Goal: Task Accomplishment & Management: Manage account settings

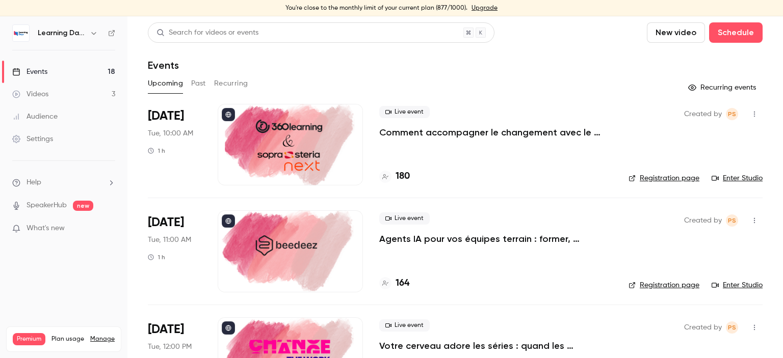
click at [54, 120] on div "Audience" at bounding box center [34, 117] width 45 height 10
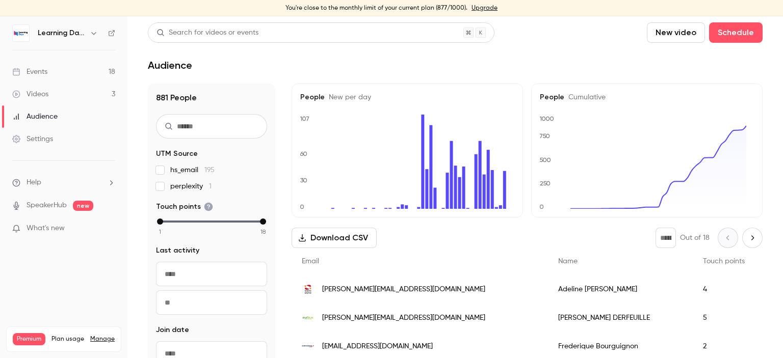
click at [361, 296] on div "[PERSON_NAME][EMAIL_ADDRESS][DOMAIN_NAME]" at bounding box center [420, 289] width 256 height 29
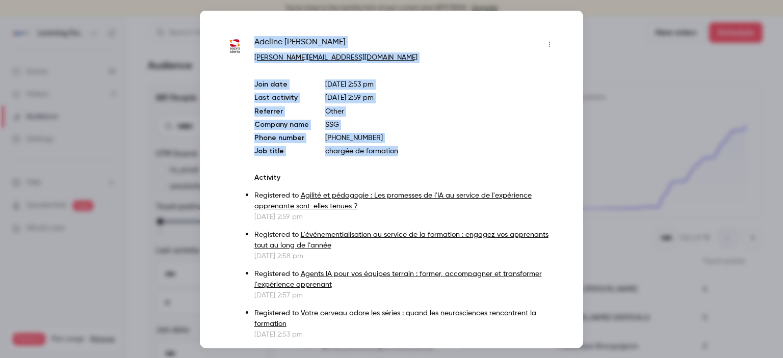
drag, startPoint x: 407, startPoint y: 149, endPoint x: 251, endPoint y: 42, distance: 189.2
click at [251, 42] on div "Adeline Abrard adeline.abrard@soprasteria.com Join date Oct 6, 2025 2:53 pm Las…" at bounding box center [391, 188] width 332 height 304
copy div "Adeline Abrard adeline.abrard@soprasteria.com Join date Oct 6, 2025 2:53 pm Las…"
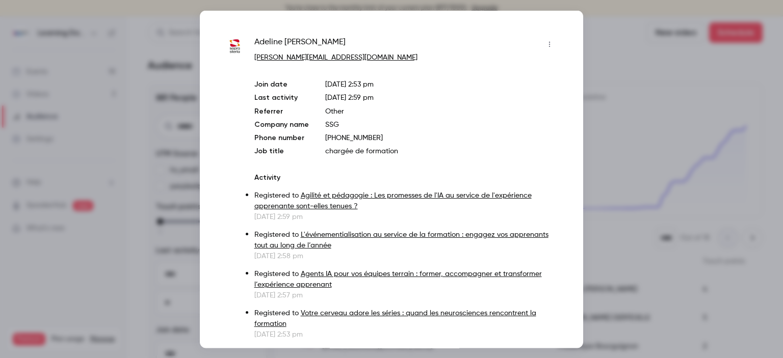
click at [620, 134] on div at bounding box center [391, 179] width 783 height 358
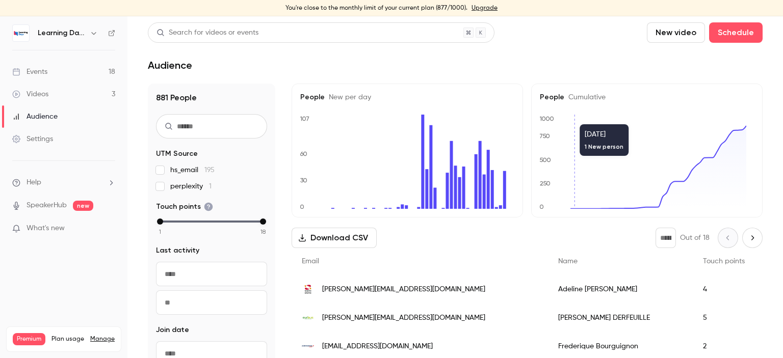
click at [51, 111] on link "Audience" at bounding box center [63, 117] width 127 height 22
click at [46, 95] on div "Videos" at bounding box center [30, 94] width 36 height 10
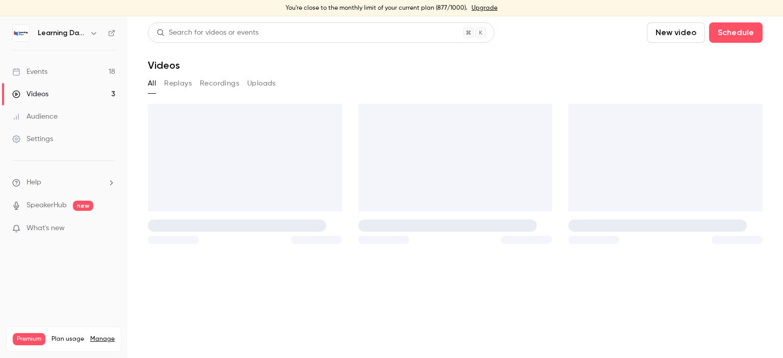
click at [55, 121] on div "Audience" at bounding box center [34, 117] width 45 height 10
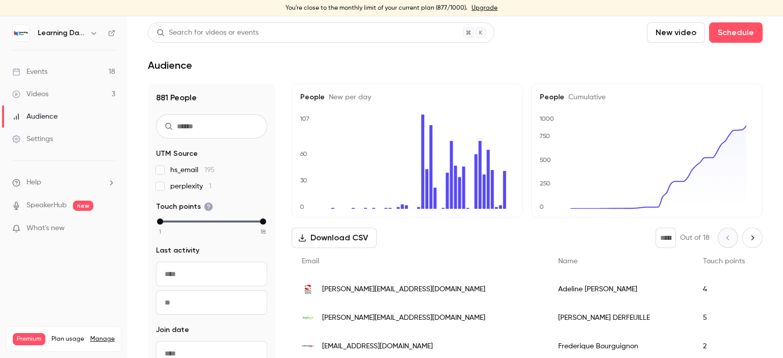
click at [49, 120] on div "Audience" at bounding box center [34, 117] width 45 height 10
click at [57, 94] on link "Videos 3" at bounding box center [63, 94] width 127 height 22
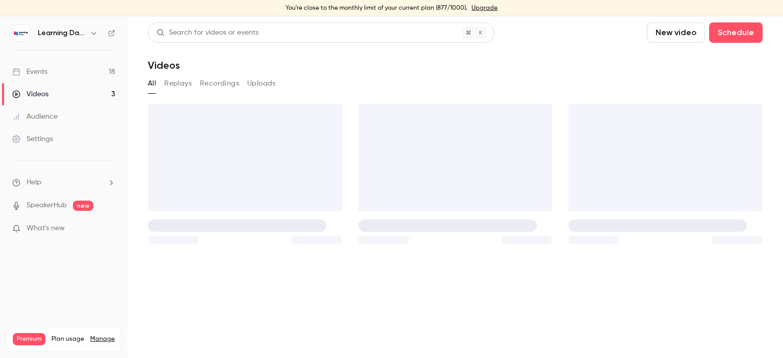
click at [56, 112] on div "Audience" at bounding box center [34, 117] width 45 height 10
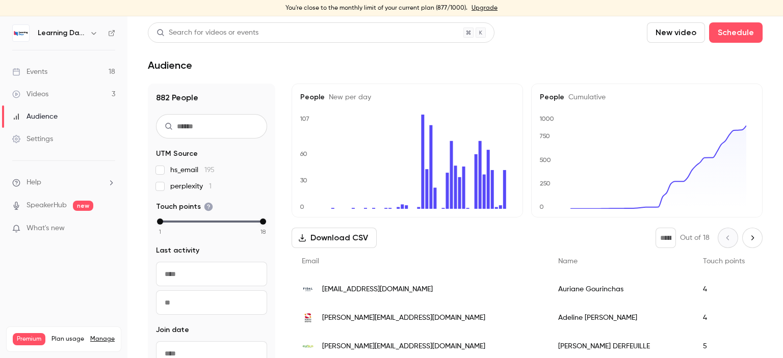
click at [356, 297] on div "[EMAIL_ADDRESS][DOMAIN_NAME]" at bounding box center [420, 289] width 256 height 29
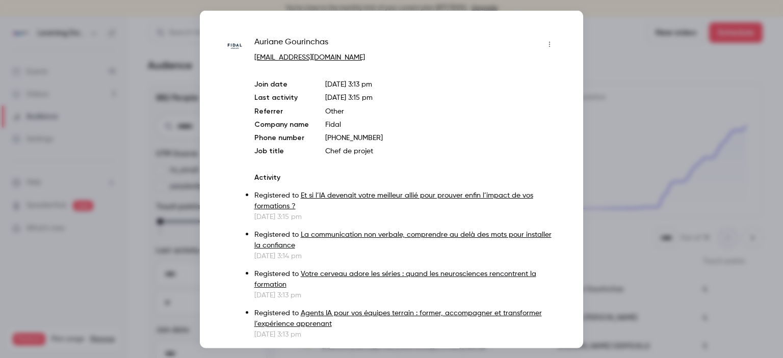
click at [620, 138] on div at bounding box center [391, 179] width 783 height 358
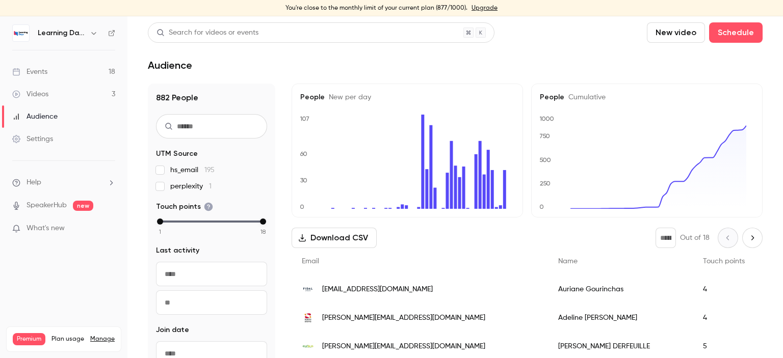
click at [321, 293] on div "[EMAIL_ADDRESS][DOMAIN_NAME]" at bounding box center [420, 289] width 256 height 29
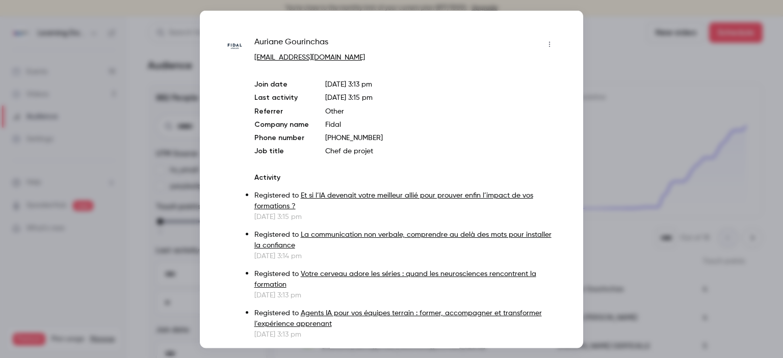
click at [625, 101] on div at bounding box center [391, 179] width 783 height 358
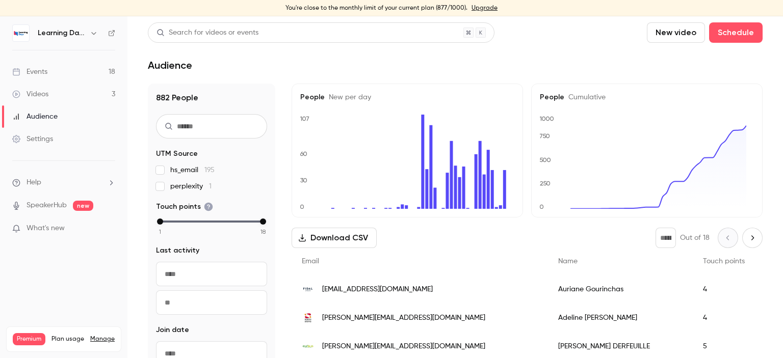
click at [58, 122] on link "Audience" at bounding box center [63, 117] width 127 height 22
click at [61, 93] on link "Videos 3" at bounding box center [63, 94] width 127 height 22
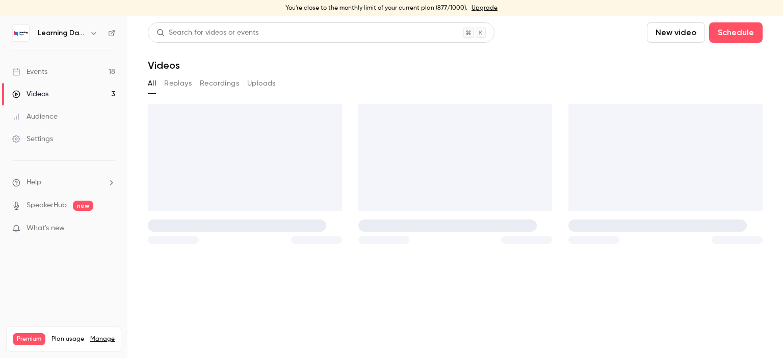
click at [58, 115] on link "Audience" at bounding box center [63, 117] width 127 height 22
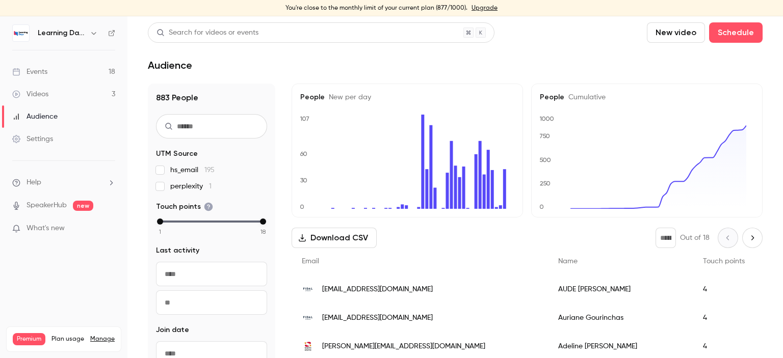
click at [51, 68] on link "Events 18" at bounding box center [63, 72] width 127 height 22
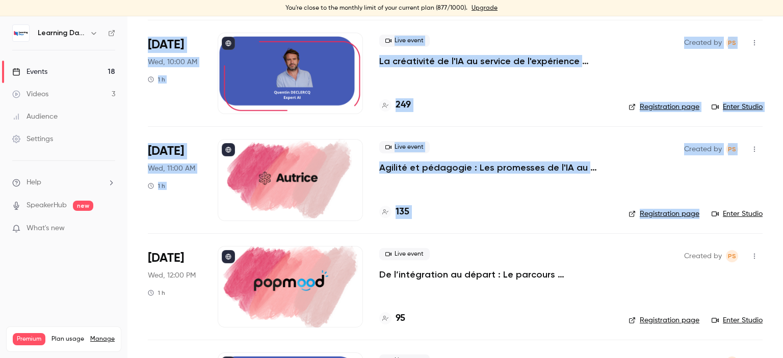
drag, startPoint x: 782, startPoint y: 70, endPoint x: 782, endPoint y: 186, distance: 115.2
click at [782, 186] on main "Search for videos or events New video Schedule Events Upcoming Past Recurring R…" at bounding box center [455, 187] width 656 height 342
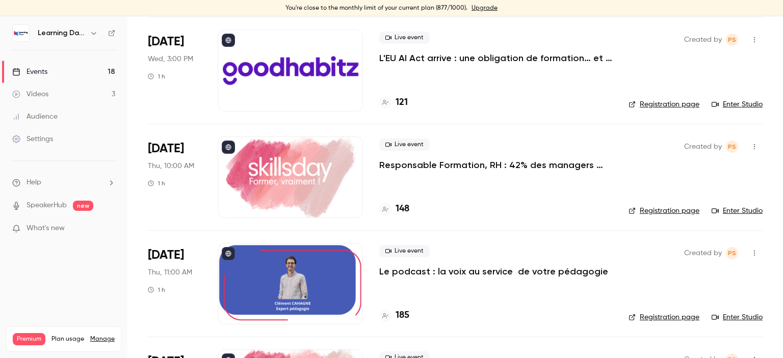
scroll to position [1240, 0]
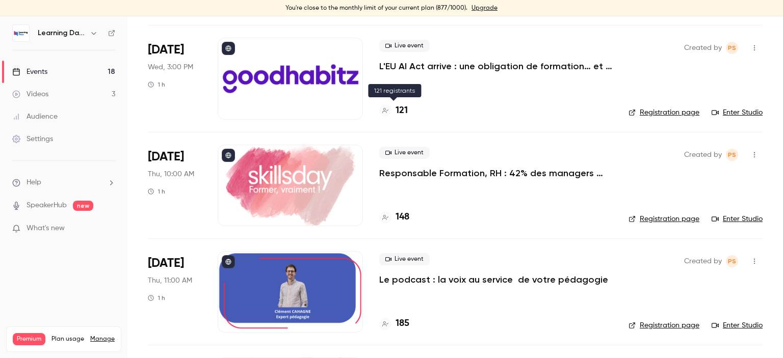
click at [405, 106] on h4 "121" at bounding box center [402, 111] width 12 height 14
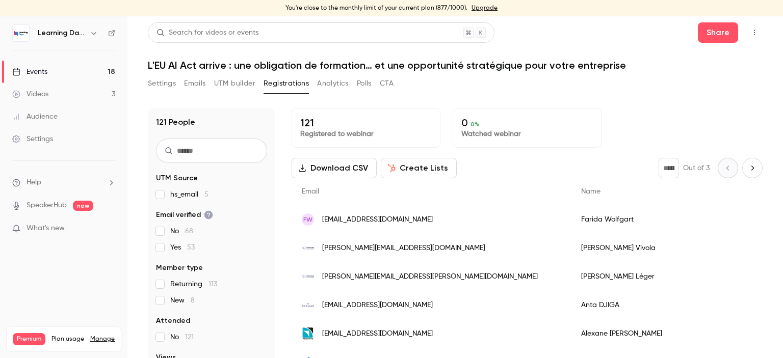
click at [336, 166] on button "Download CSV" at bounding box center [334, 168] width 85 height 20
click at [43, 113] on div "Audience" at bounding box center [34, 117] width 45 height 10
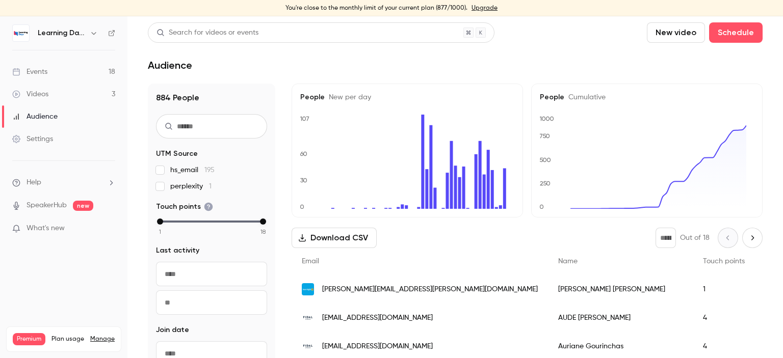
scroll to position [16, 0]
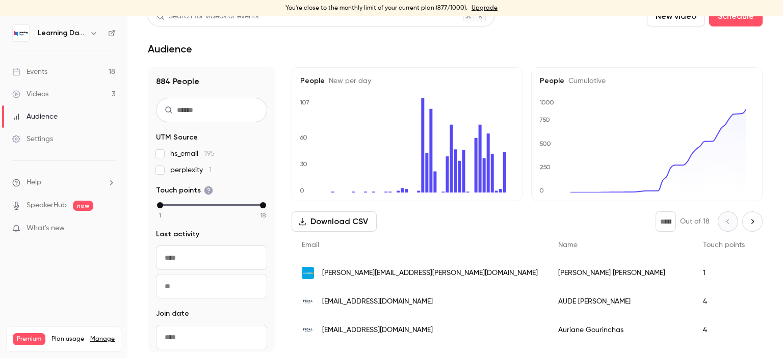
click at [352, 273] on span "[PERSON_NAME][EMAIL_ADDRESS][PERSON_NAME][DOMAIN_NAME]" at bounding box center [430, 273] width 216 height 11
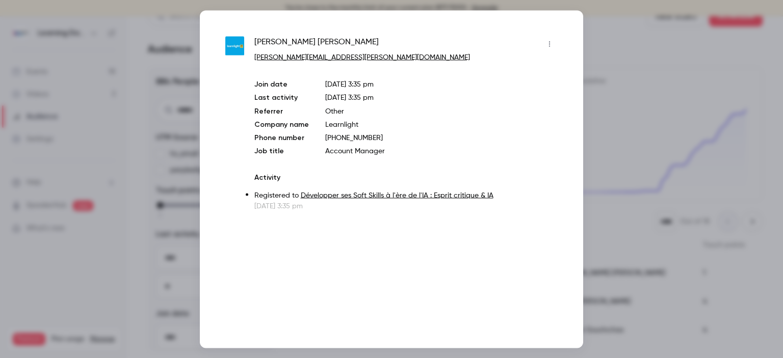
click at [637, 64] on div at bounding box center [391, 179] width 783 height 358
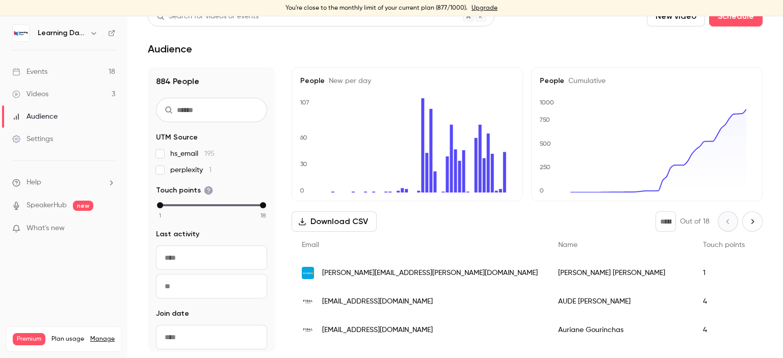
click at [55, 114] on div "Audience" at bounding box center [34, 117] width 45 height 10
click at [48, 95] on link "Videos 3" at bounding box center [63, 94] width 127 height 22
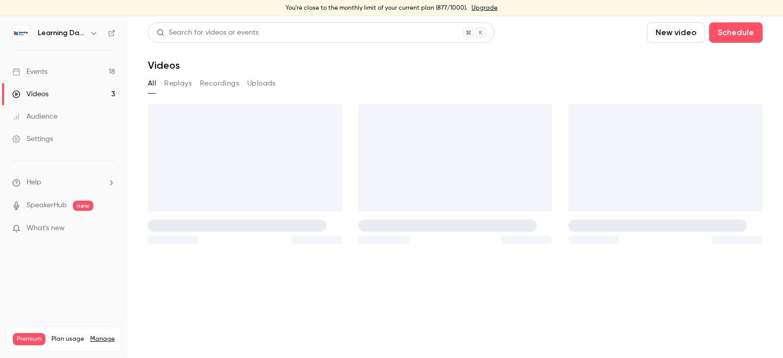
click at [50, 115] on div "Audience" at bounding box center [34, 117] width 45 height 10
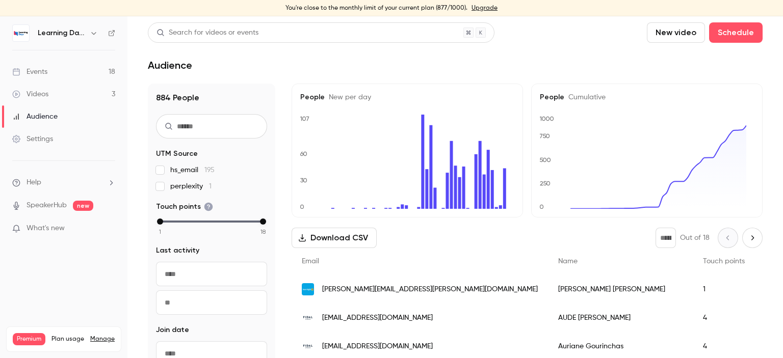
click at [56, 118] on div "Audience" at bounding box center [34, 117] width 45 height 10
click at [49, 91] on link "Videos 3" at bounding box center [63, 94] width 127 height 22
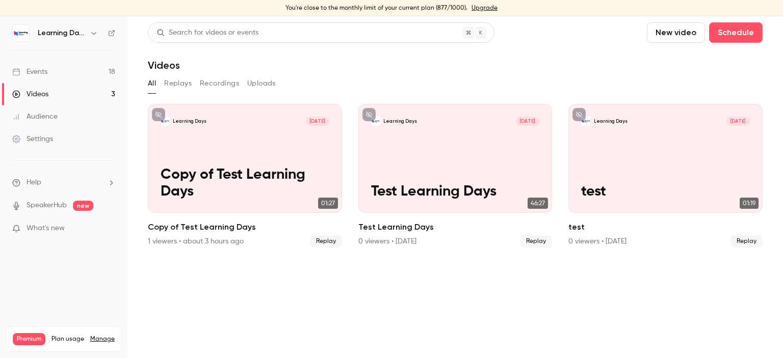
click at [56, 112] on div "Audience" at bounding box center [34, 117] width 45 height 10
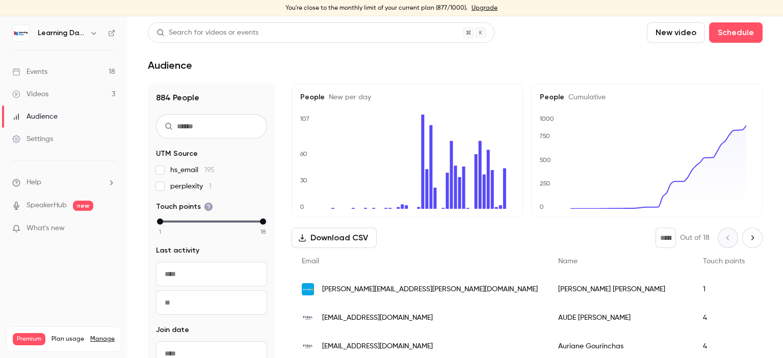
click at [46, 86] on link "Videos 3" at bounding box center [63, 94] width 127 height 22
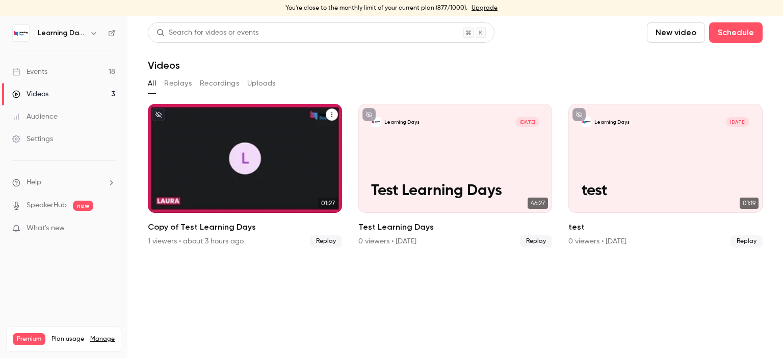
click at [330, 116] on icon "Copy of Test Learning Days" at bounding box center [332, 115] width 6 height 6
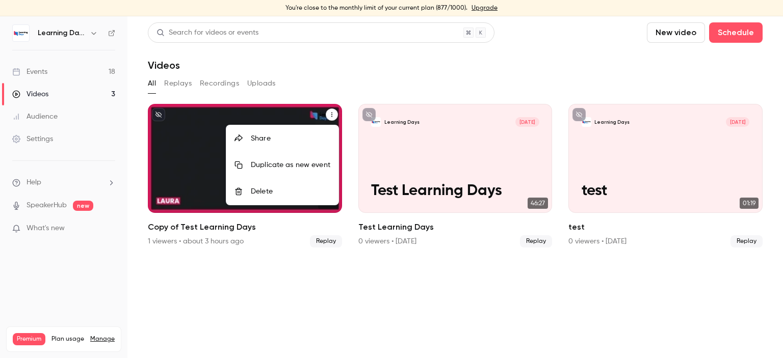
click at [289, 188] on div "Delete" at bounding box center [291, 192] width 80 height 10
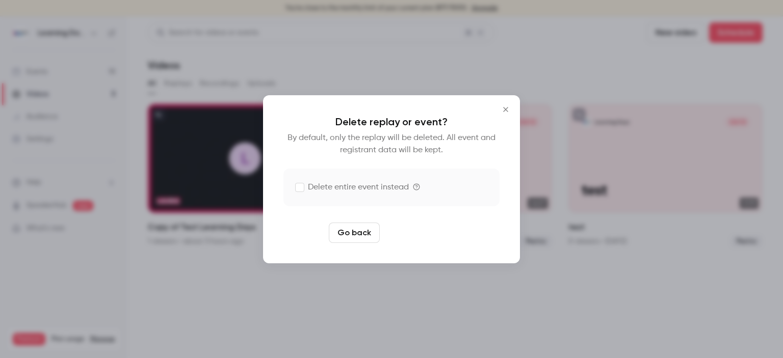
click at [403, 232] on button "Delete replay" at bounding box center [419, 233] width 71 height 20
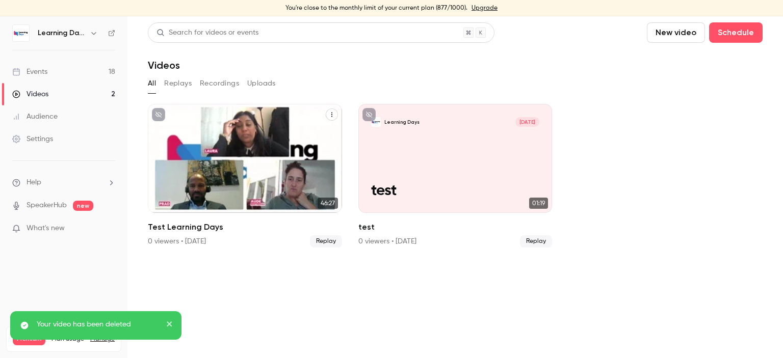
click at [329, 114] on icon "Test Learning Days" at bounding box center [332, 115] width 6 height 6
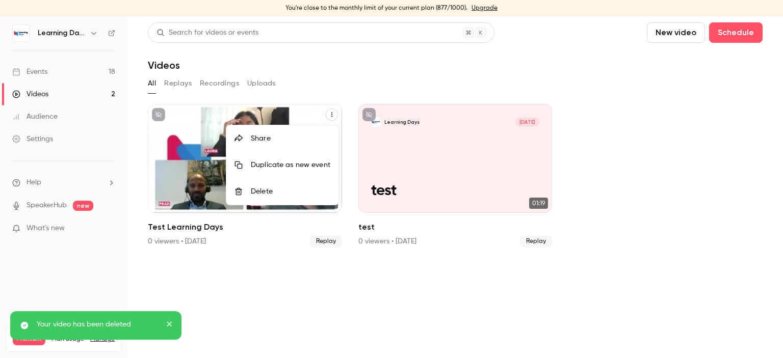
click at [292, 184] on li "Delete" at bounding box center [282, 191] width 112 height 27
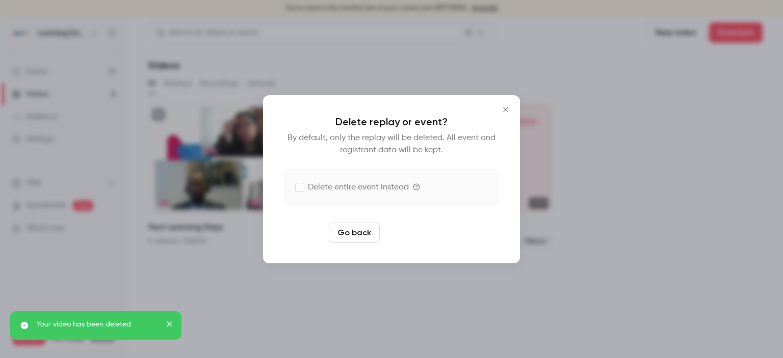
click at [402, 231] on button "Delete replay" at bounding box center [419, 233] width 71 height 20
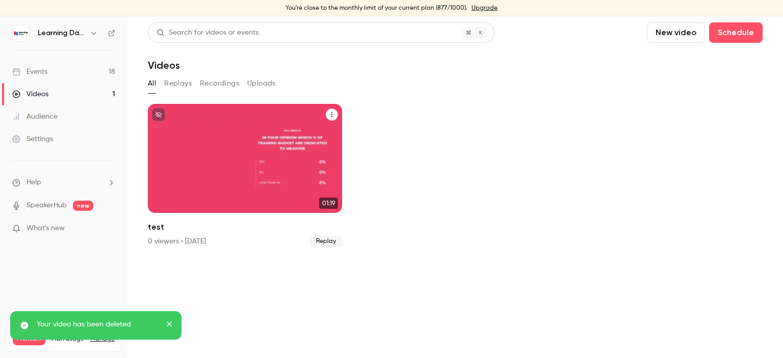
click at [330, 113] on icon "test" at bounding box center [332, 115] width 6 height 6
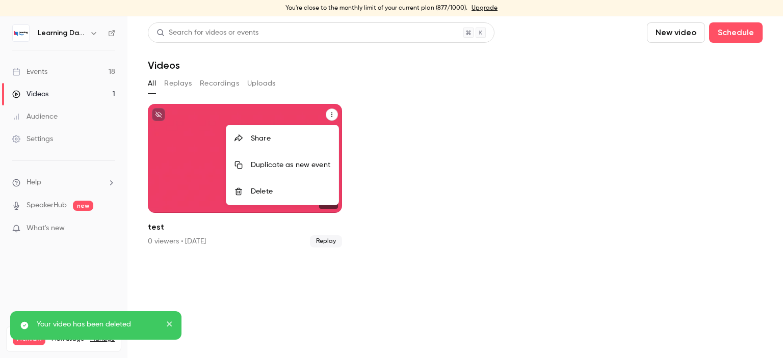
click at [293, 191] on div "Delete" at bounding box center [291, 192] width 80 height 10
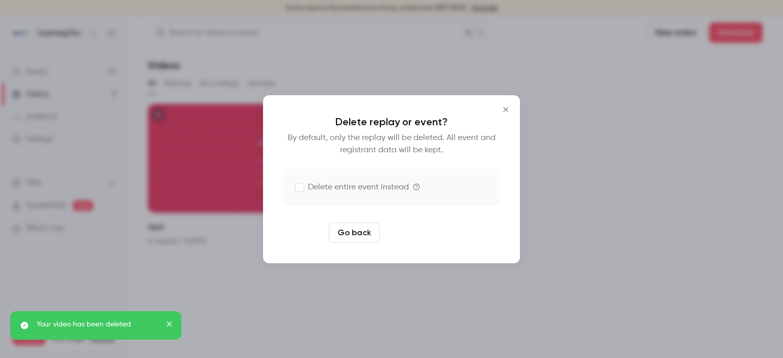
click at [433, 240] on button "Delete replay" at bounding box center [419, 233] width 71 height 20
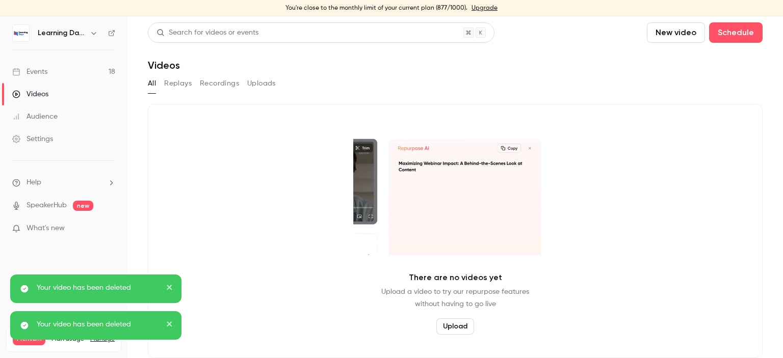
click at [43, 112] on div "Audience" at bounding box center [34, 117] width 45 height 10
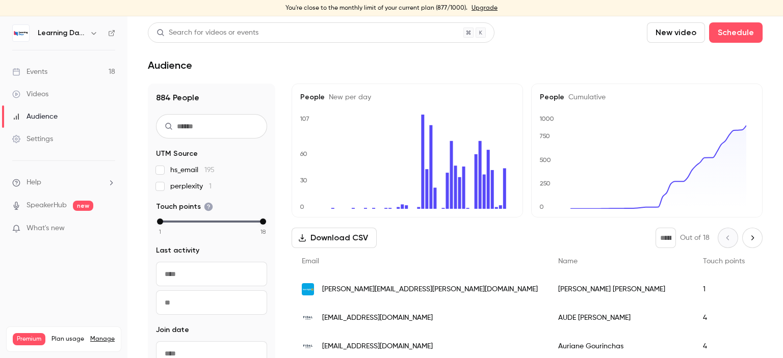
scroll to position [88, 0]
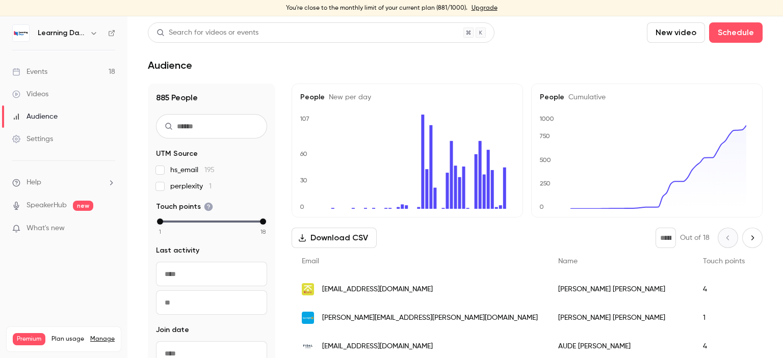
click at [50, 120] on div "Audience" at bounding box center [34, 117] width 45 height 10
click at [42, 95] on div "Videos" at bounding box center [30, 94] width 36 height 10
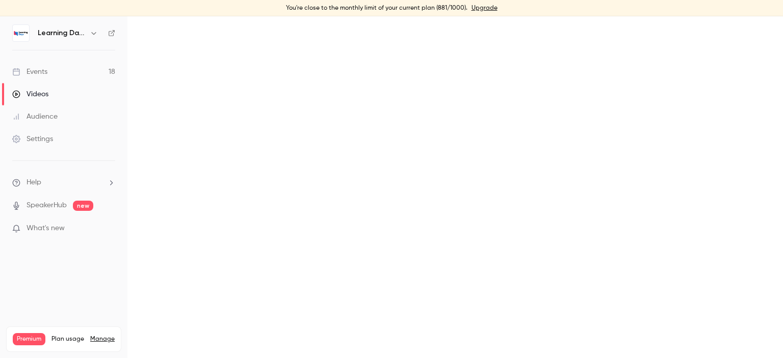
click at [45, 112] on div "Audience" at bounding box center [34, 117] width 45 height 10
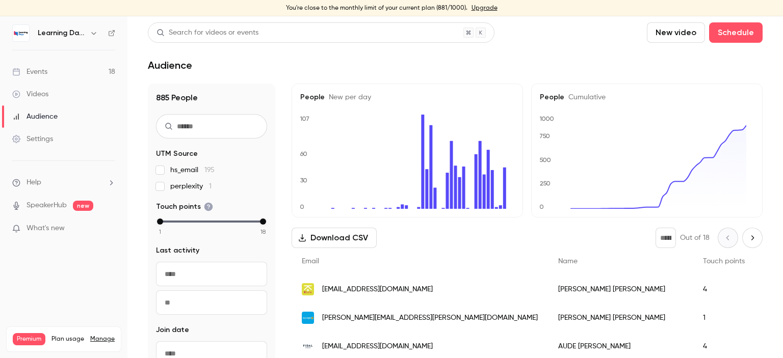
click at [47, 74] on div "Events" at bounding box center [29, 72] width 35 height 10
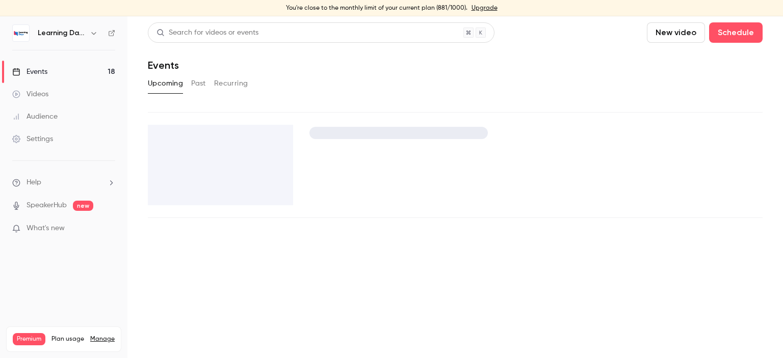
click at [53, 115] on div "Audience" at bounding box center [34, 117] width 45 height 10
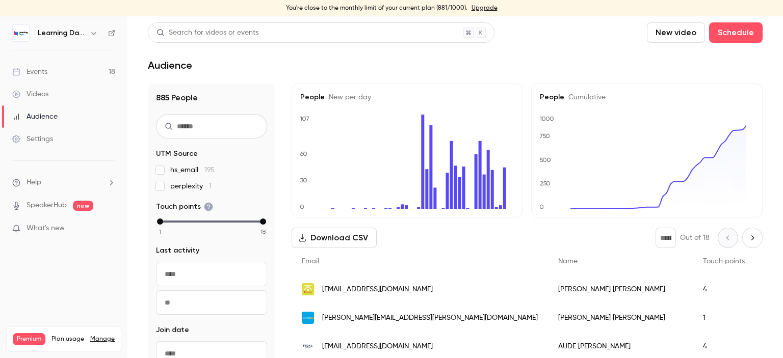
click at [40, 75] on div "Events" at bounding box center [29, 72] width 35 height 10
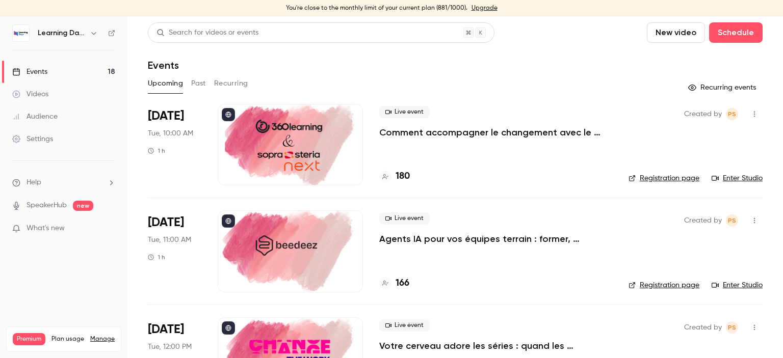
click at [47, 121] on div "Audience" at bounding box center [34, 117] width 45 height 10
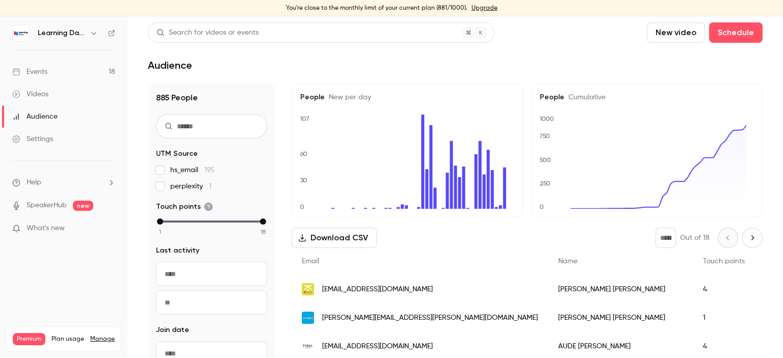
click at [47, 75] on div "Events" at bounding box center [29, 72] width 35 height 10
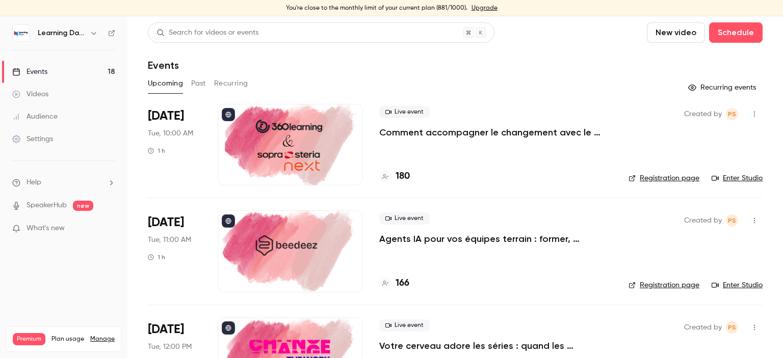
click at [725, 175] on link "Enter Studio" at bounding box center [737, 178] width 51 height 10
click at [44, 114] on div "Audience" at bounding box center [34, 117] width 45 height 10
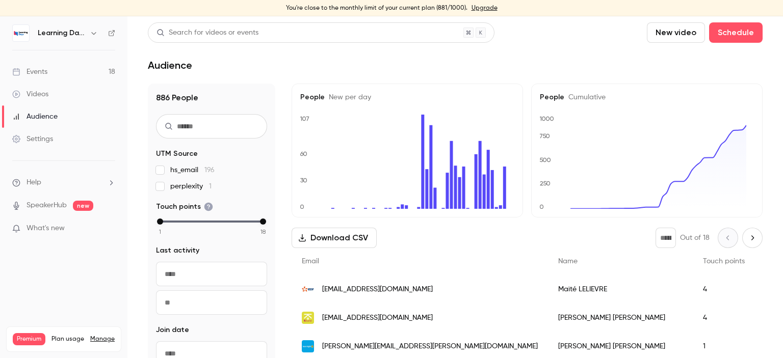
click at [374, 294] on span "[EMAIL_ADDRESS][DOMAIN_NAME]" at bounding box center [377, 289] width 111 height 11
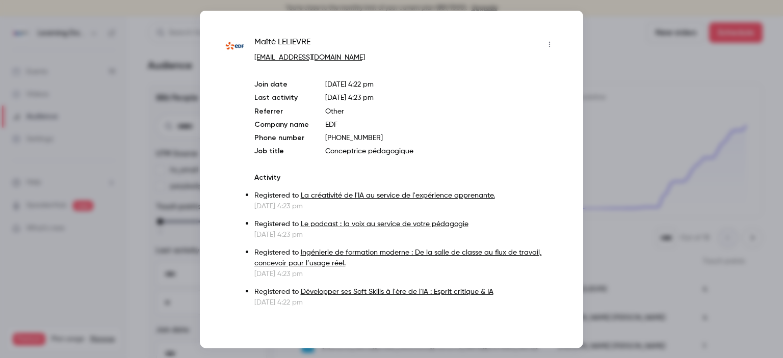
click at [614, 76] on div at bounding box center [391, 179] width 783 height 358
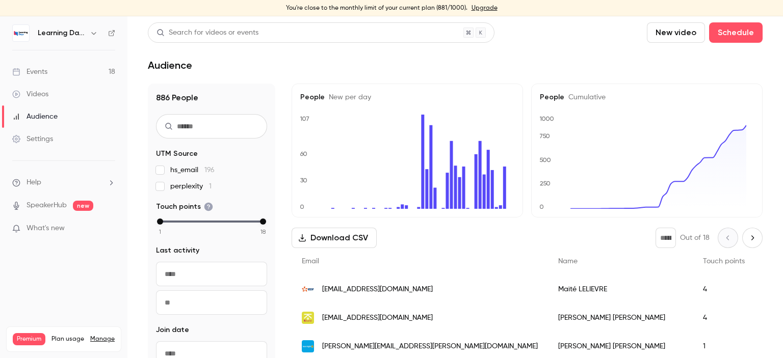
click at [57, 90] on link "Videos" at bounding box center [63, 94] width 127 height 22
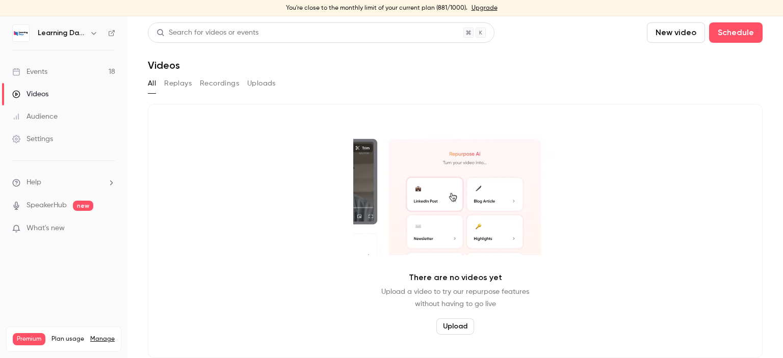
click at [51, 119] on div "Audience" at bounding box center [34, 117] width 45 height 10
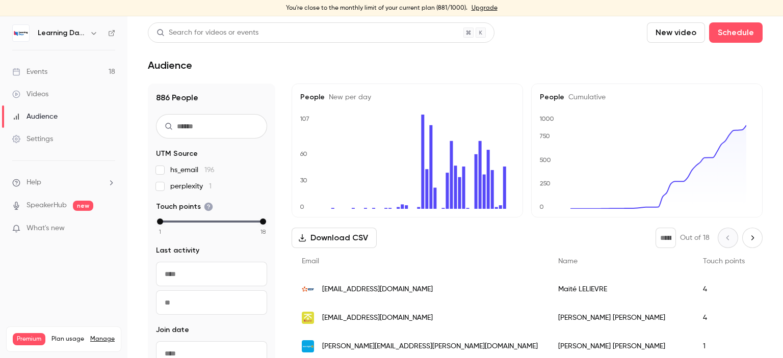
click at [47, 89] on div "Videos" at bounding box center [30, 94] width 36 height 10
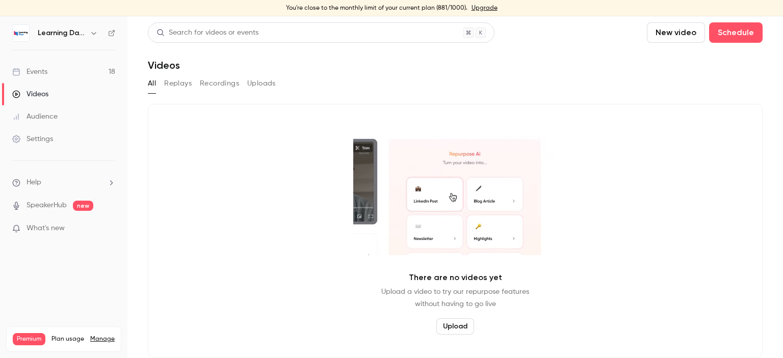
click at [53, 115] on div "Audience" at bounding box center [34, 117] width 45 height 10
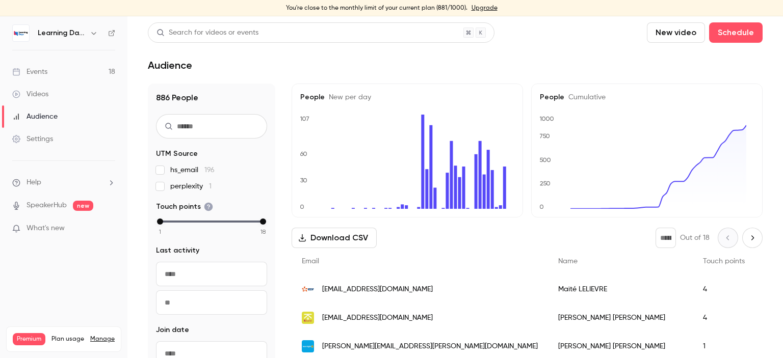
click at [49, 114] on div "Audience" at bounding box center [34, 117] width 45 height 10
click at [47, 91] on div "Videos" at bounding box center [30, 94] width 36 height 10
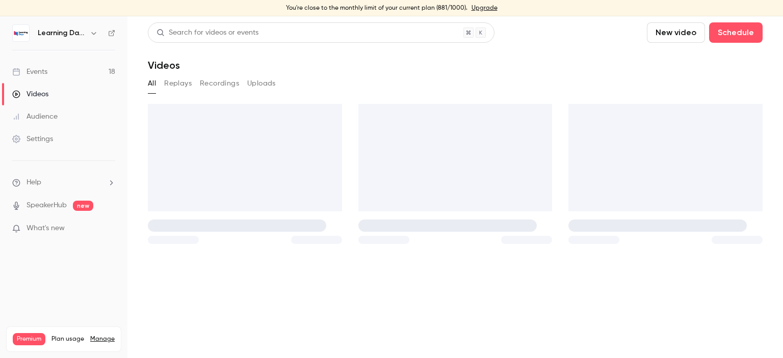
click at [49, 120] on div "Audience" at bounding box center [34, 117] width 45 height 10
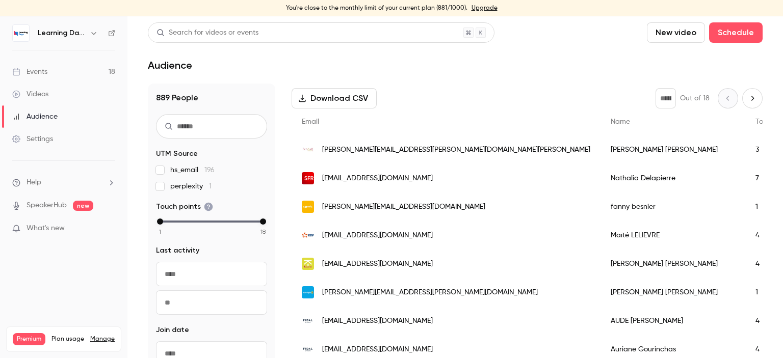
scroll to position [105, 0]
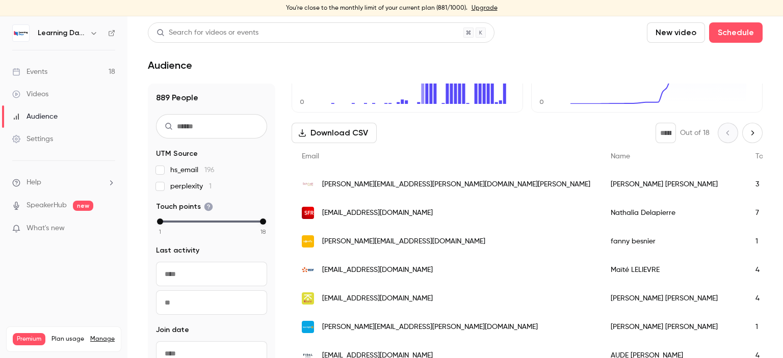
click at [364, 179] on span "[PERSON_NAME][EMAIL_ADDRESS][PERSON_NAME][DOMAIN_NAME][PERSON_NAME]" at bounding box center [456, 184] width 268 height 11
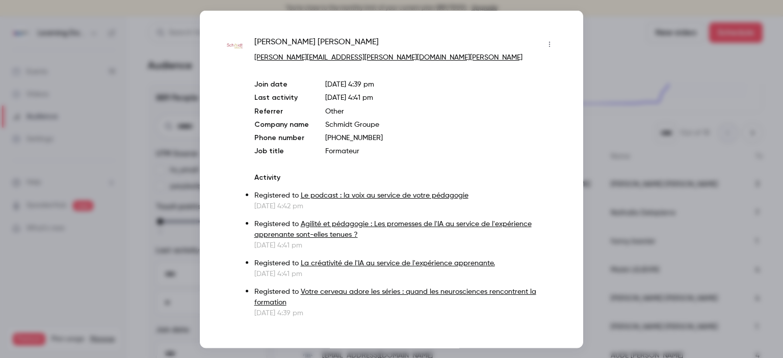
click at [625, 53] on div at bounding box center [391, 179] width 783 height 358
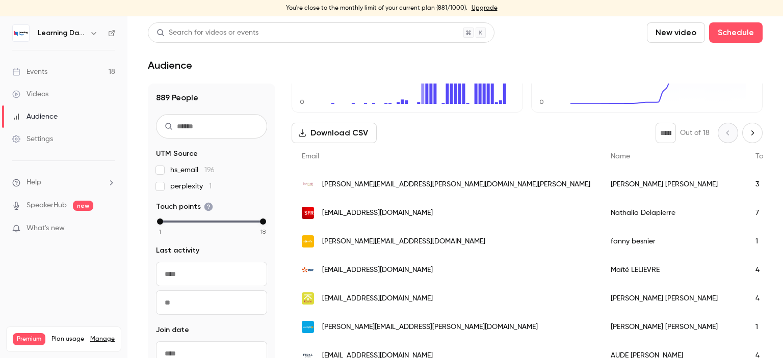
click at [51, 70] on link "Events 18" at bounding box center [63, 72] width 127 height 22
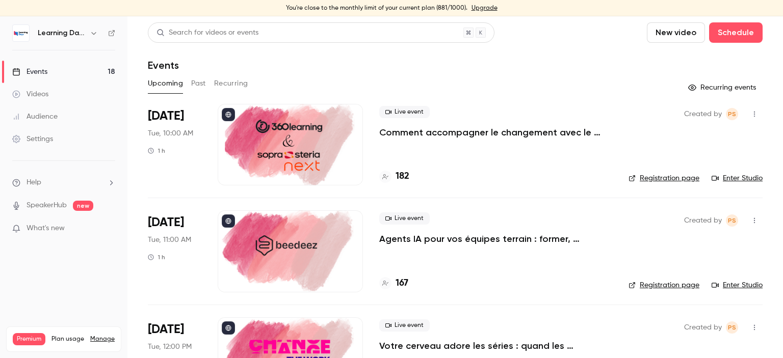
click at [720, 177] on link "Enter Studio" at bounding box center [737, 178] width 51 height 10
click at [49, 117] on div "Audience" at bounding box center [34, 117] width 45 height 10
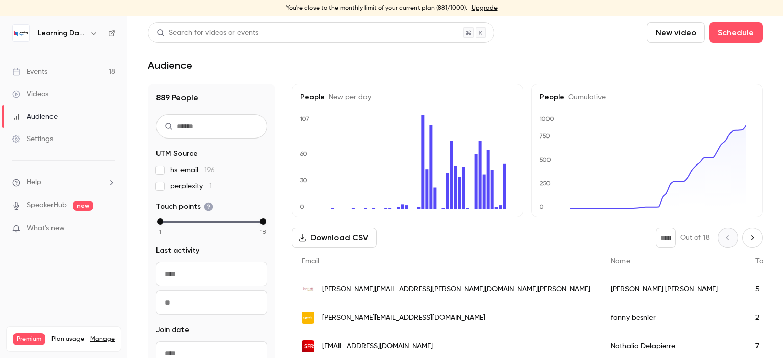
click at [211, 124] on input "text" at bounding box center [211, 126] width 111 height 24
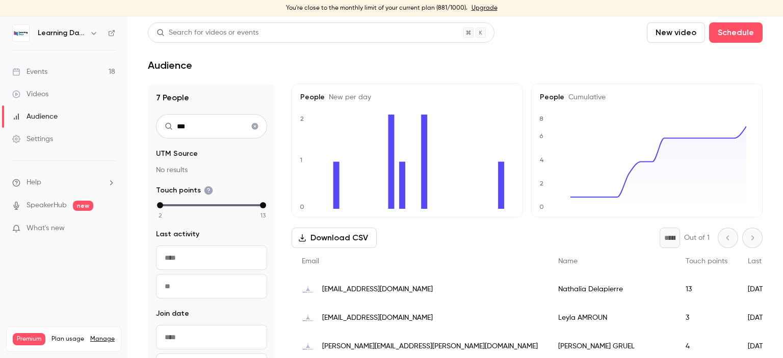
scroll to position [114, 0]
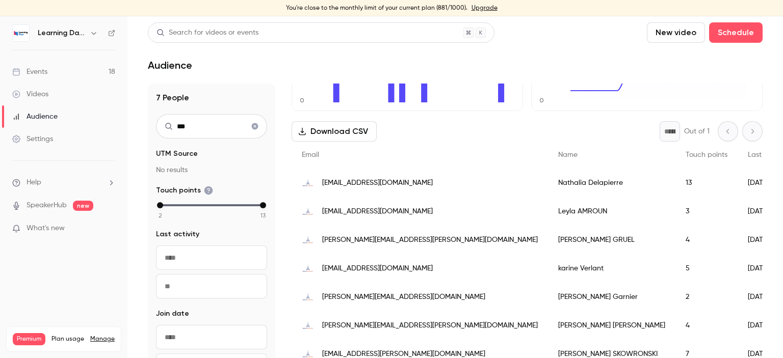
type input "***"
click at [54, 112] on div "Audience" at bounding box center [34, 117] width 45 height 10
click at [49, 89] on link "Videos" at bounding box center [63, 94] width 127 height 22
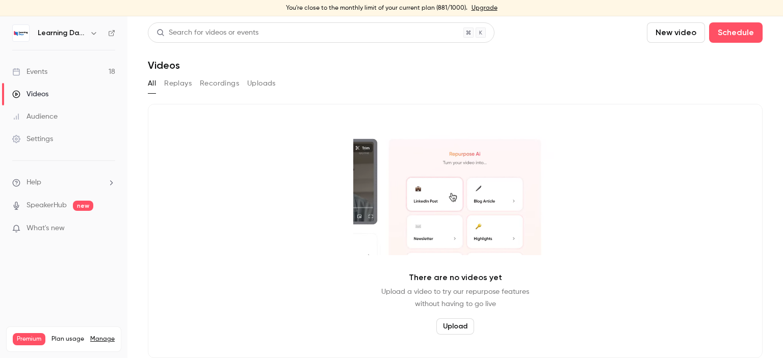
click at [60, 109] on link "Audience" at bounding box center [63, 117] width 127 height 22
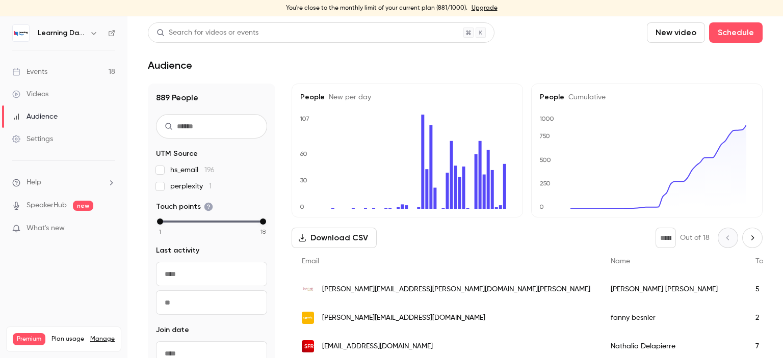
click at [62, 115] on link "Audience" at bounding box center [63, 117] width 127 height 22
click at [68, 114] on link "Audience" at bounding box center [63, 117] width 127 height 22
click at [44, 79] on link "Events 18" at bounding box center [63, 72] width 127 height 22
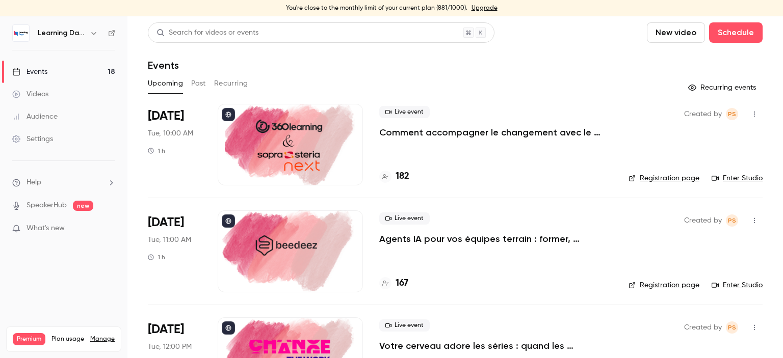
click at [49, 87] on link "Videos" at bounding box center [63, 94] width 127 height 22
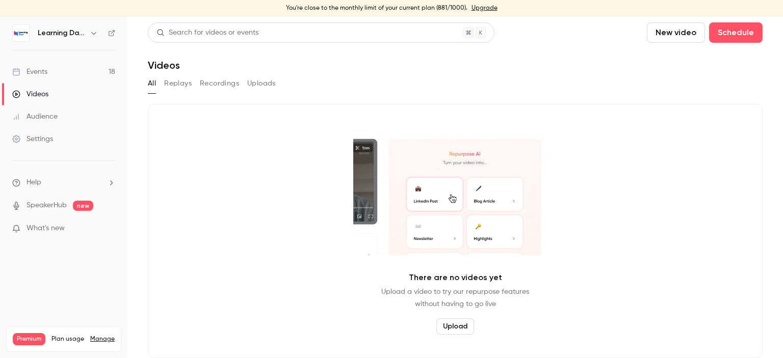
click at [53, 110] on link "Audience" at bounding box center [63, 117] width 127 height 22
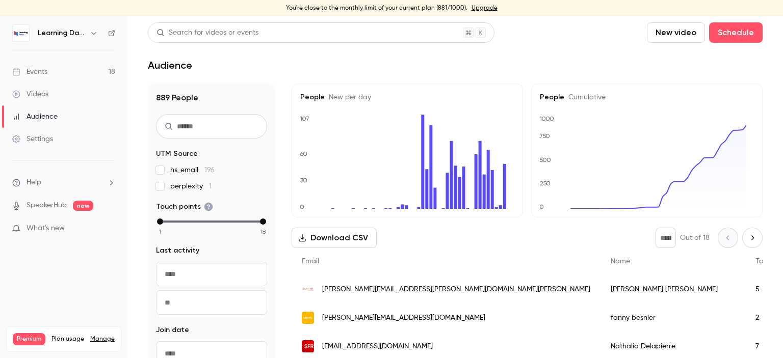
click at [57, 71] on link "Events 18" at bounding box center [63, 72] width 127 height 22
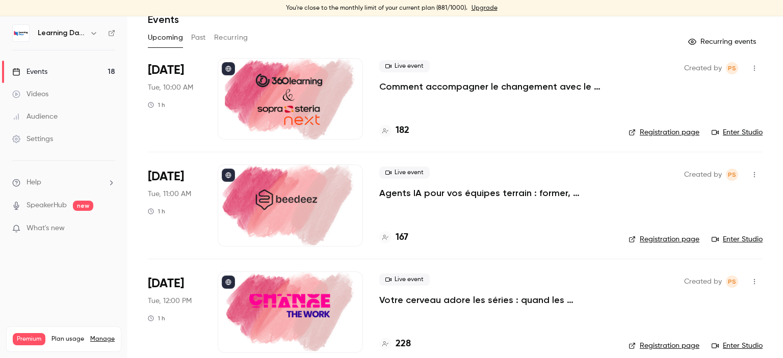
scroll to position [51, 0]
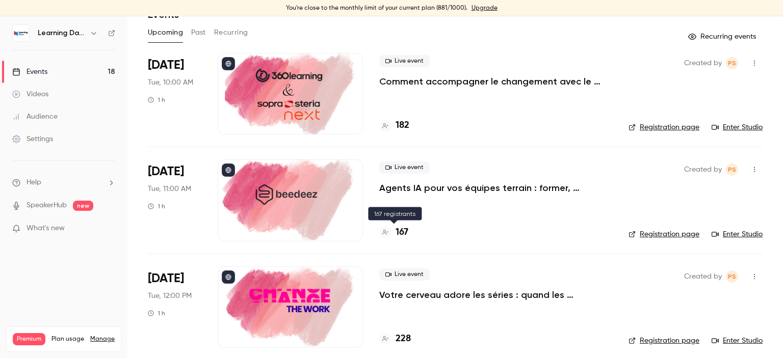
click at [402, 230] on h4 "167" at bounding box center [402, 233] width 13 height 14
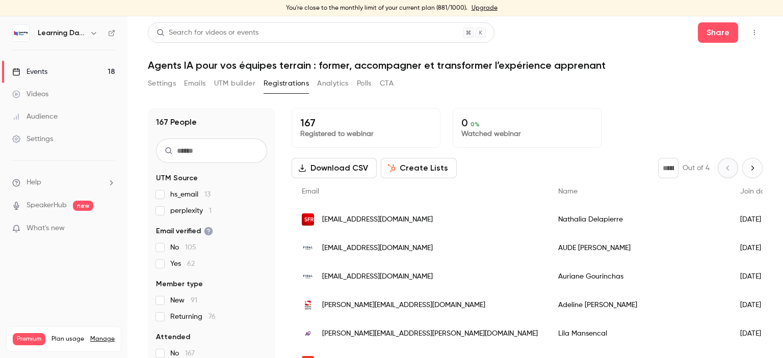
scroll to position [50, 0]
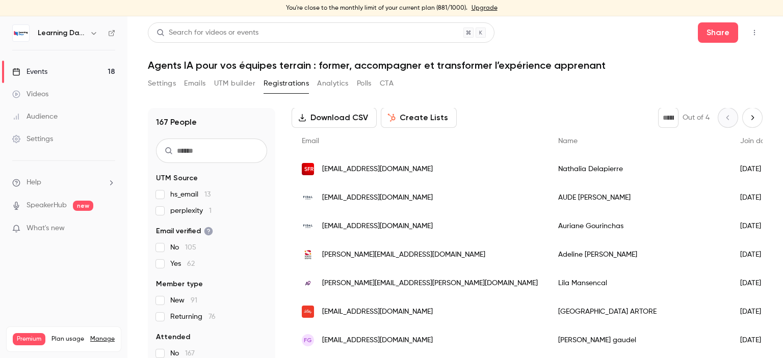
click at [343, 122] on button "Download CSV" at bounding box center [334, 118] width 85 height 20
click at [362, 83] on button "Polls" at bounding box center [364, 83] width 15 height 16
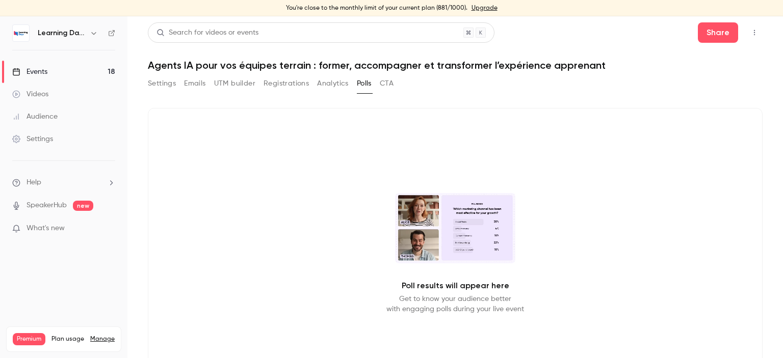
click at [197, 87] on button "Emails" at bounding box center [194, 83] width 21 height 16
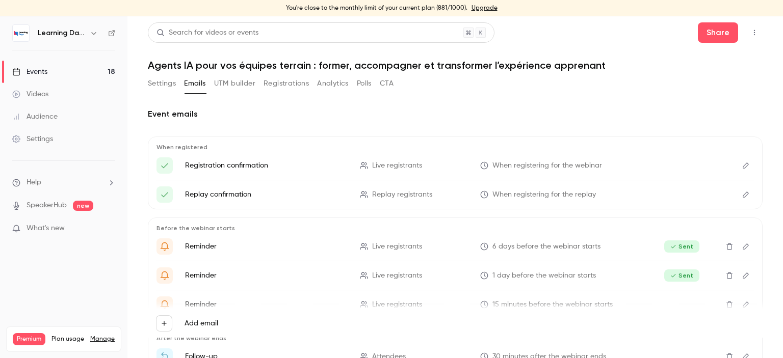
click at [55, 124] on link "Audience" at bounding box center [63, 117] width 127 height 22
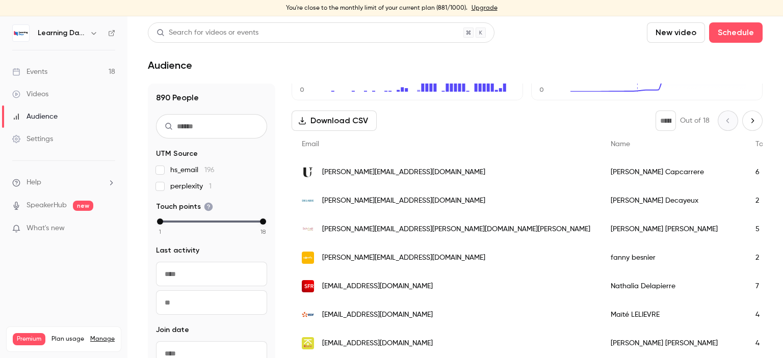
scroll to position [120, 0]
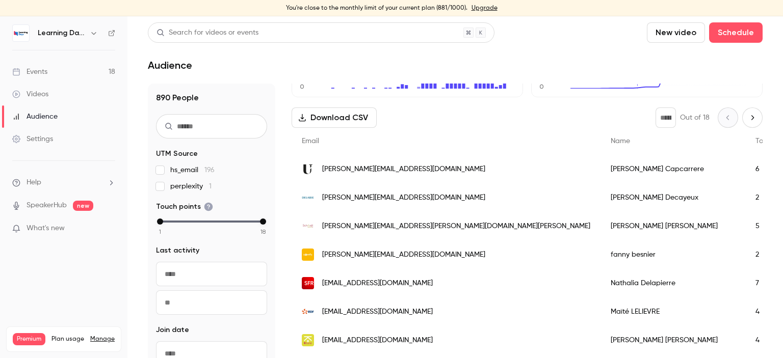
click at [358, 189] on div "[PERSON_NAME][EMAIL_ADDRESS][DOMAIN_NAME]" at bounding box center [446, 198] width 309 height 29
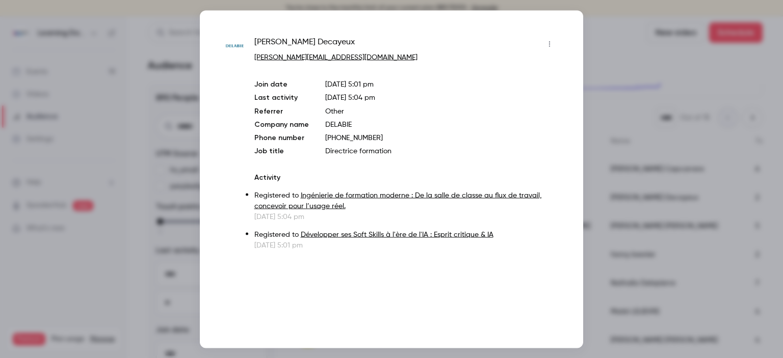
click at [618, 54] on div at bounding box center [391, 179] width 783 height 358
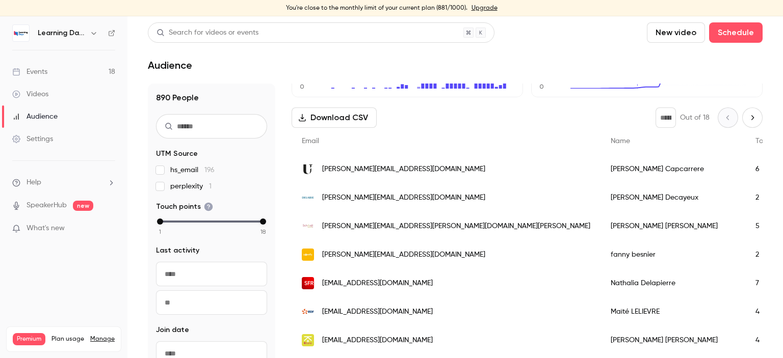
click at [392, 164] on span "[PERSON_NAME][EMAIL_ADDRESS][DOMAIN_NAME]" at bounding box center [403, 169] width 163 height 11
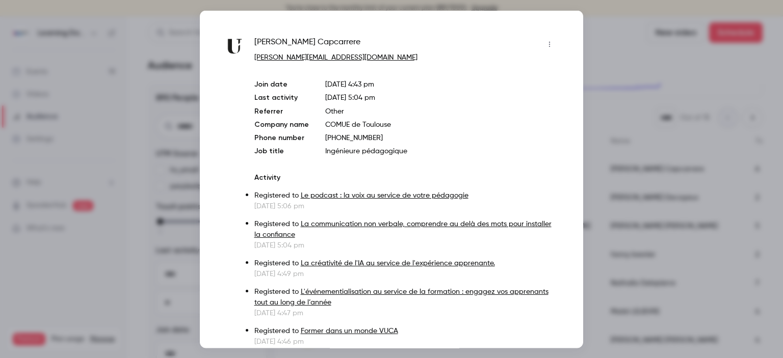
click at [631, 79] on div at bounding box center [391, 179] width 783 height 358
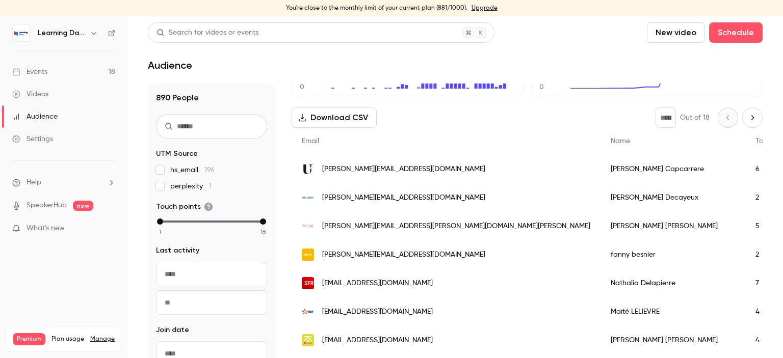
click at [368, 195] on span "[PERSON_NAME][EMAIL_ADDRESS][DOMAIN_NAME]" at bounding box center [403, 198] width 163 height 11
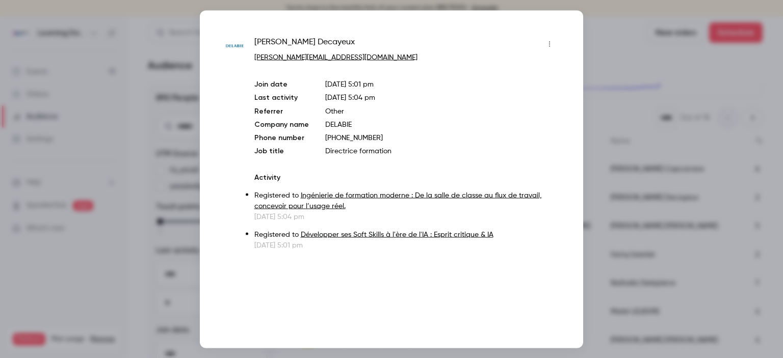
click at [612, 98] on div at bounding box center [391, 179] width 783 height 358
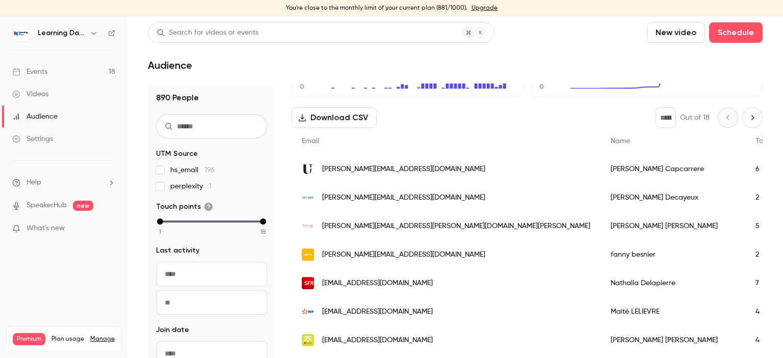
click at [54, 73] on link "Events 18" at bounding box center [63, 72] width 127 height 22
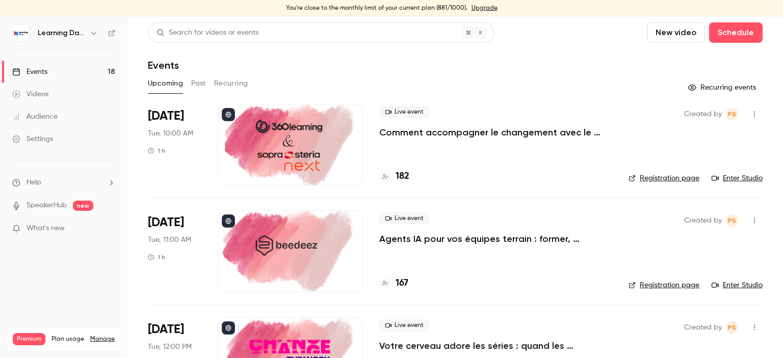
click at [53, 122] on link "Audience" at bounding box center [63, 117] width 127 height 22
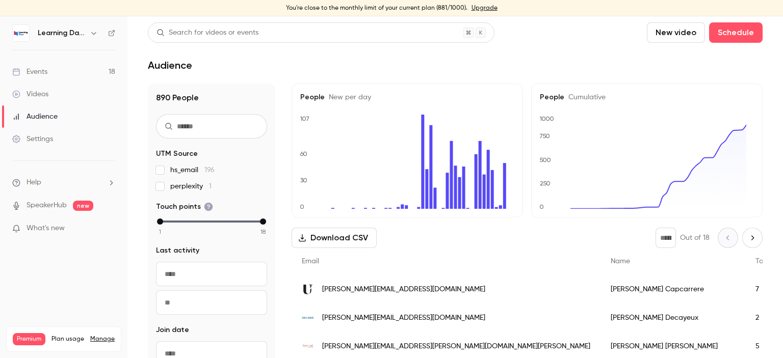
click at [114, 33] on icon at bounding box center [111, 33] width 7 height 7
click at [47, 92] on div "Videos" at bounding box center [30, 94] width 36 height 10
click at [49, 115] on div "Audience" at bounding box center [34, 117] width 45 height 10
click at [52, 76] on link "Events 18" at bounding box center [63, 72] width 127 height 22
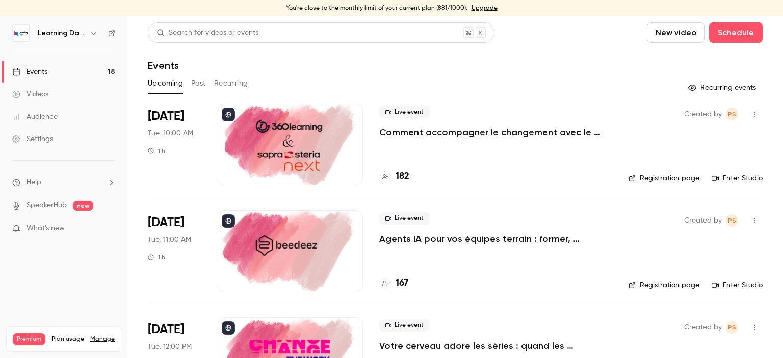
click at [49, 117] on div "Audience" at bounding box center [34, 117] width 45 height 10
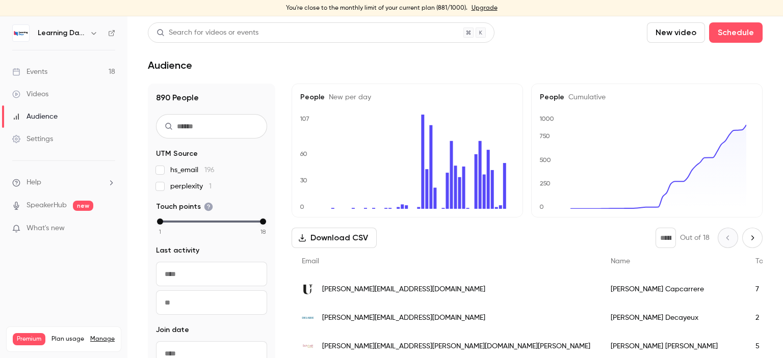
click at [47, 94] on div "Videos" at bounding box center [30, 94] width 36 height 10
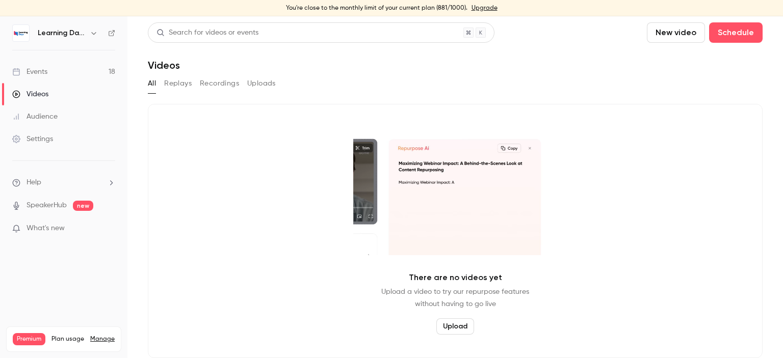
click at [48, 114] on div "Audience" at bounding box center [34, 117] width 45 height 10
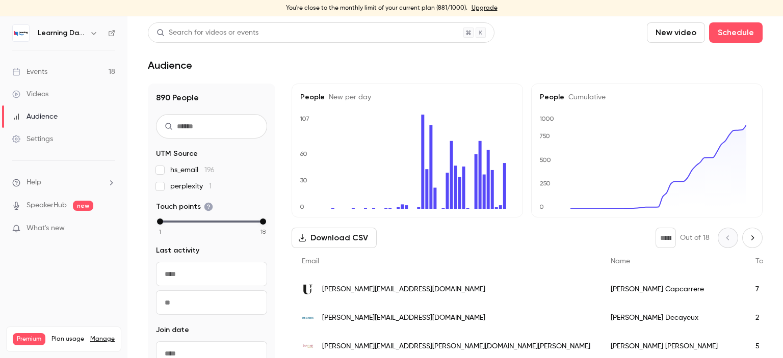
click at [43, 71] on div "Events" at bounding box center [29, 72] width 35 height 10
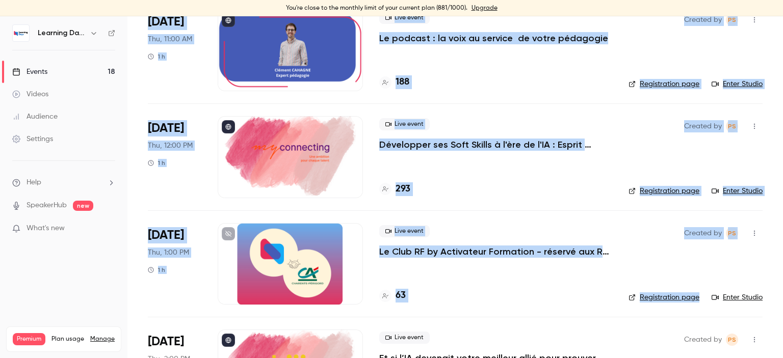
scroll to position [1658, 0]
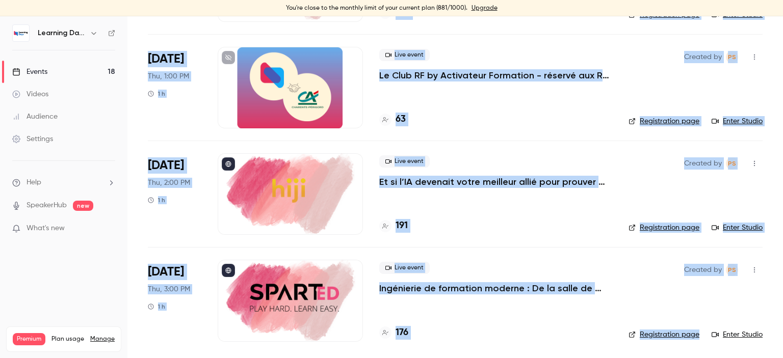
drag, startPoint x: 782, startPoint y: 43, endPoint x: 782, endPoint y: 331, distance: 288.5
click at [782, 331] on main "Search for videos or events New video Schedule Events Upcoming Past Recurring R…" at bounding box center [455, 187] width 656 height 342
click at [766, 304] on main "Search for videos or events New video Schedule Events Upcoming Past Recurring R…" at bounding box center [455, 187] width 656 height 342
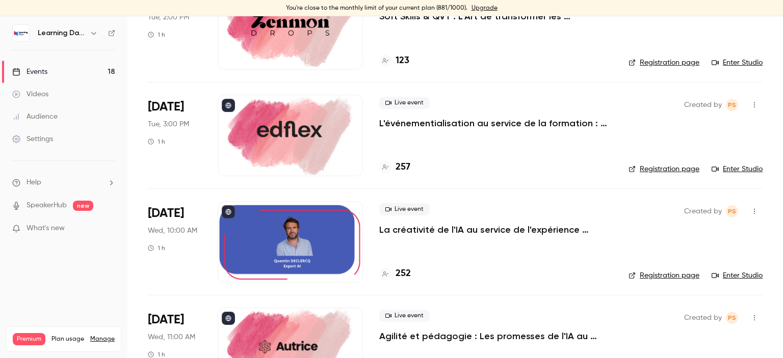
scroll to position [0, 0]
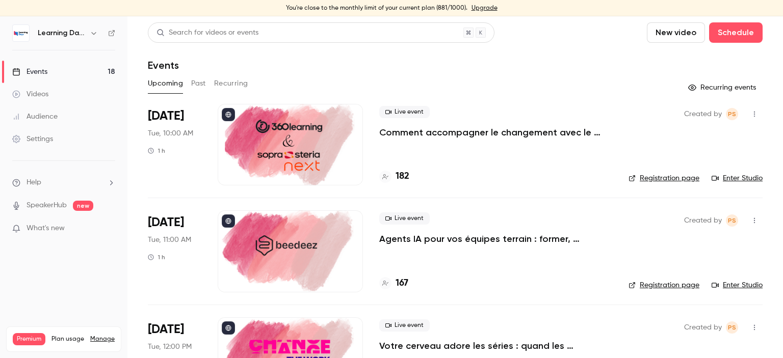
click at [53, 67] on link "Events 18" at bounding box center [63, 72] width 127 height 22
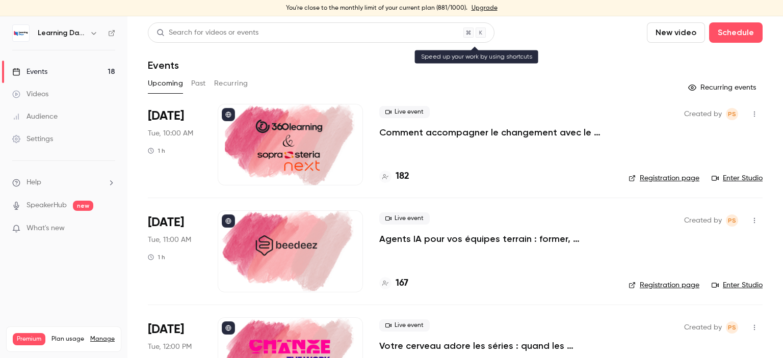
click at [31, 96] on div "Videos" at bounding box center [30, 94] width 36 height 10
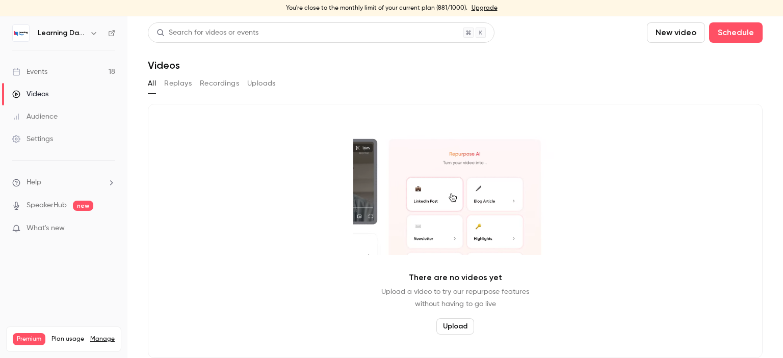
click at [51, 71] on link "Events 18" at bounding box center [63, 72] width 127 height 22
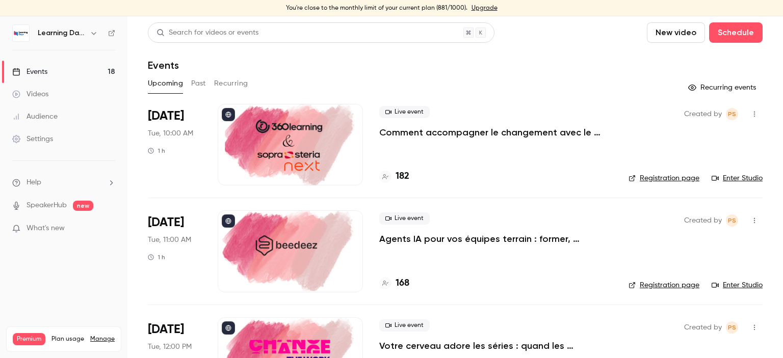
drag, startPoint x: 782, startPoint y: 55, endPoint x: 418, endPoint y: 73, distance: 364.9
click at [782, 57] on main "Search for videos or events New video Schedule Events Upcoming Past Recurring R…" at bounding box center [455, 187] width 656 height 342
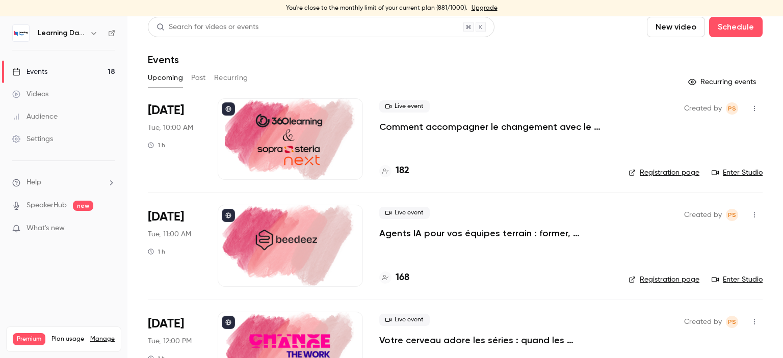
click at [64, 122] on link "Audience" at bounding box center [63, 117] width 127 height 22
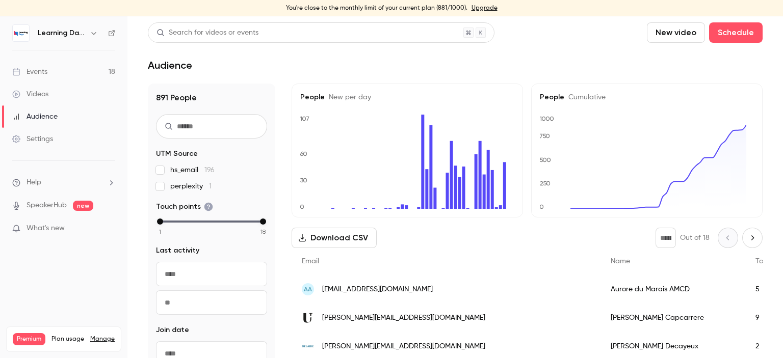
click at [53, 115] on div "Audience" at bounding box center [34, 117] width 45 height 10
click at [41, 93] on div "Videos" at bounding box center [30, 94] width 36 height 10
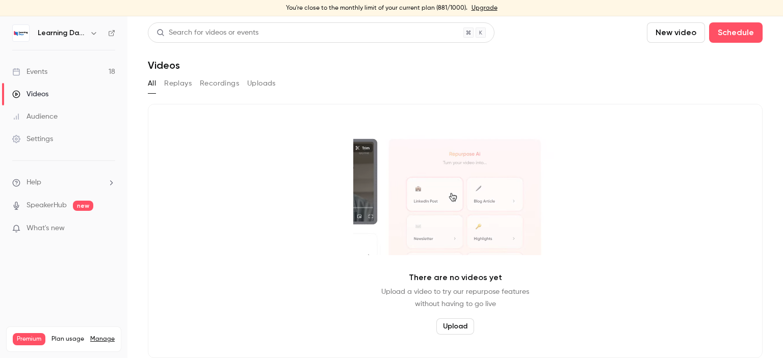
click at [49, 118] on div "Audience" at bounding box center [34, 117] width 45 height 10
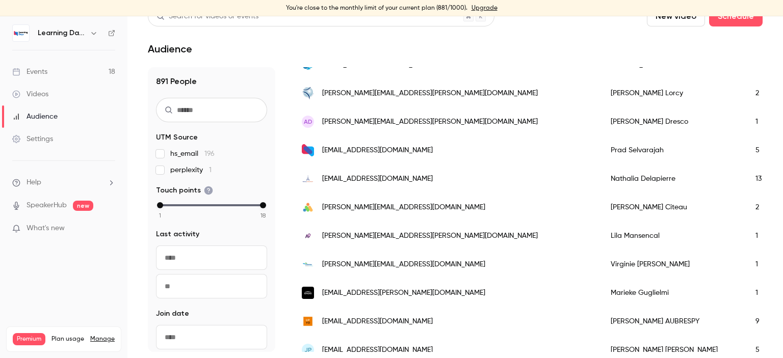
scroll to position [673, 0]
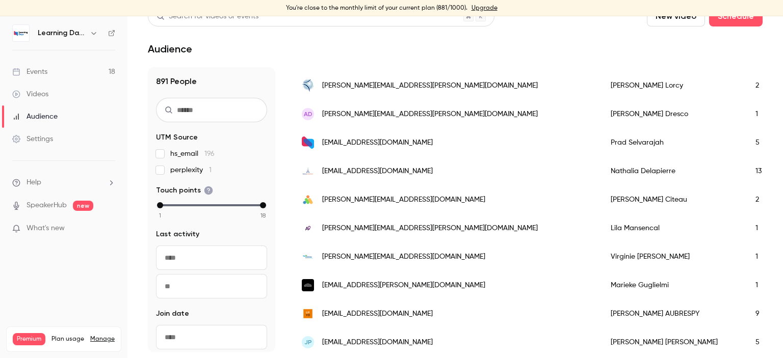
click at [55, 71] on link "Events 18" at bounding box center [63, 72] width 127 height 22
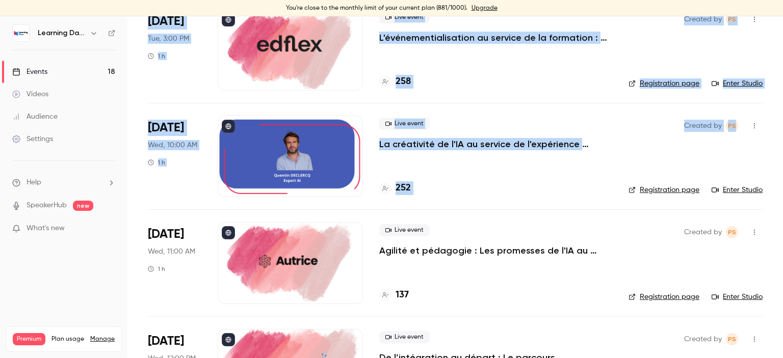
scroll to position [631, 0]
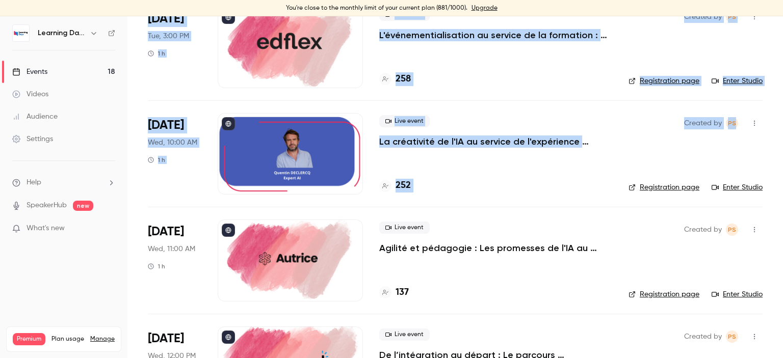
drag, startPoint x: 782, startPoint y: 45, endPoint x: 782, endPoint y: 148, distance: 102.5
click at [782, 148] on main "Search for videos or events New video Schedule Events Upcoming Past Recurring R…" at bounding box center [455, 187] width 656 height 342
click at [767, 145] on main "Search for videos or events New video Schedule Events Upcoming Past Recurring R…" at bounding box center [455, 187] width 656 height 342
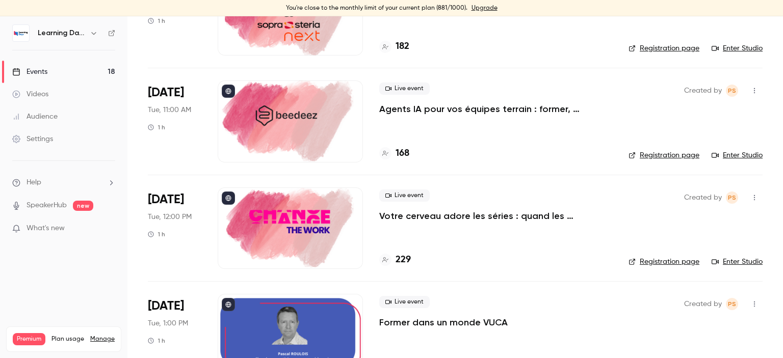
scroll to position [0, 0]
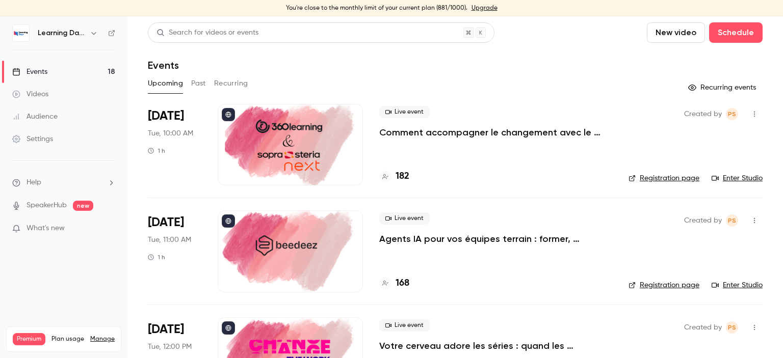
click at [40, 118] on div "Audience" at bounding box center [34, 117] width 45 height 10
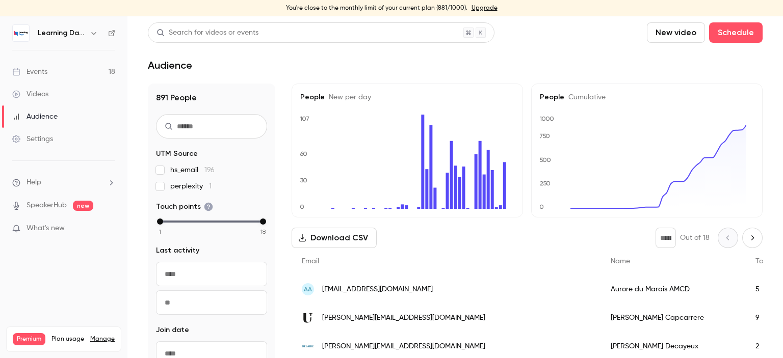
click at [61, 98] on link "Videos" at bounding box center [63, 94] width 127 height 22
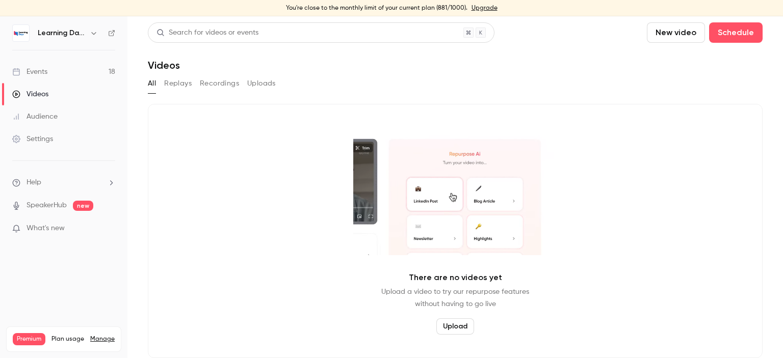
click at [54, 70] on link "Events 18" at bounding box center [63, 72] width 127 height 22
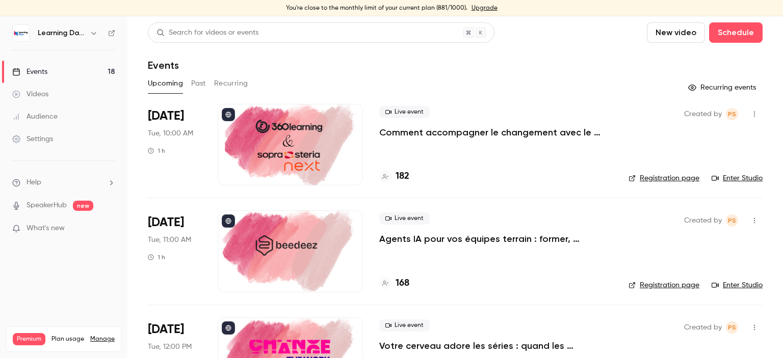
click at [55, 120] on div "Audience" at bounding box center [34, 117] width 45 height 10
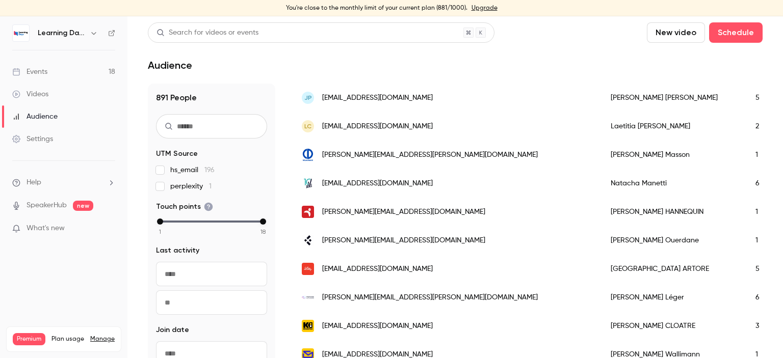
scroll to position [994, 0]
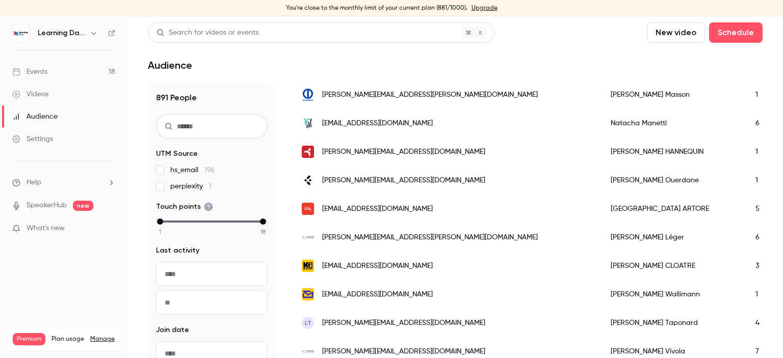
click at [391, 181] on span "[PERSON_NAME][EMAIL_ADDRESS][DOMAIN_NAME]" at bounding box center [403, 180] width 163 height 11
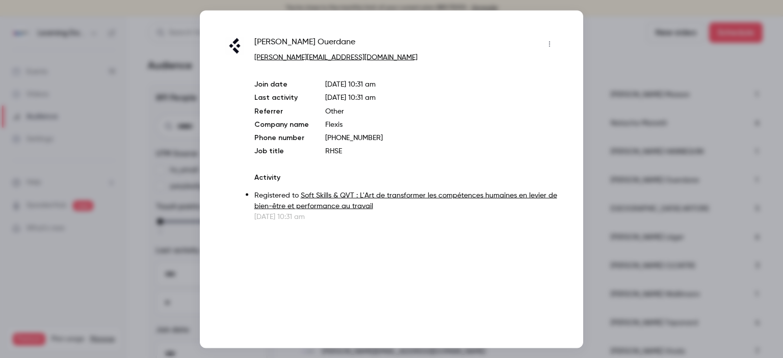
click at [587, 245] on div at bounding box center [391, 179] width 783 height 358
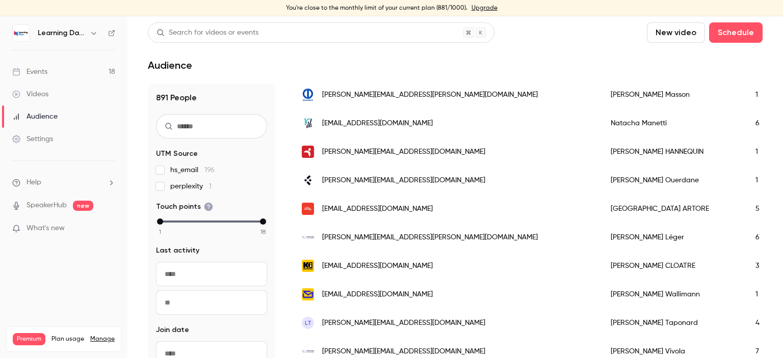
click at [394, 150] on span "[PERSON_NAME][EMAIL_ADDRESS][DOMAIN_NAME]" at bounding box center [403, 152] width 163 height 11
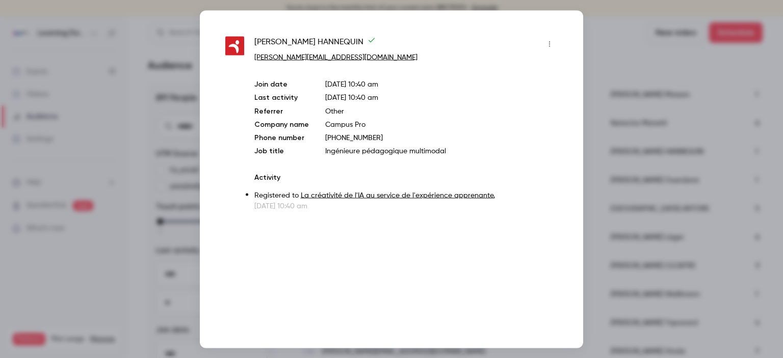
click at [595, 184] on div at bounding box center [391, 179] width 783 height 358
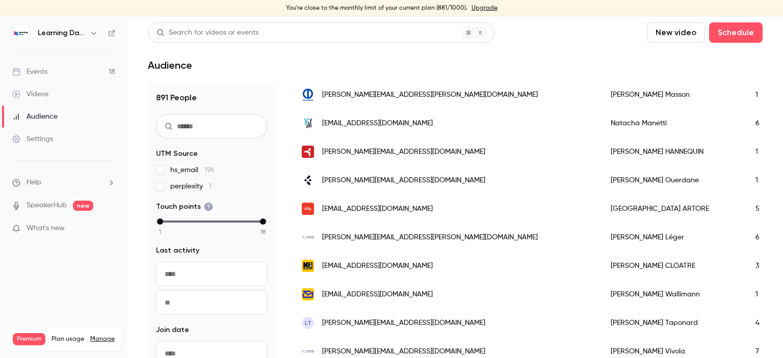
click at [377, 296] on span "[EMAIL_ADDRESS][DOMAIN_NAME]" at bounding box center [377, 295] width 111 height 11
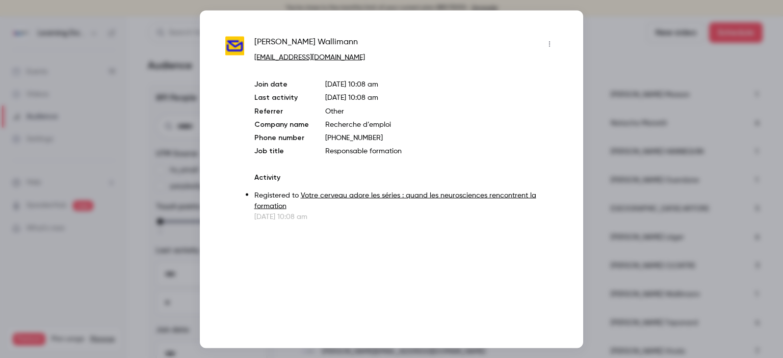
click at [604, 260] on div at bounding box center [391, 179] width 783 height 358
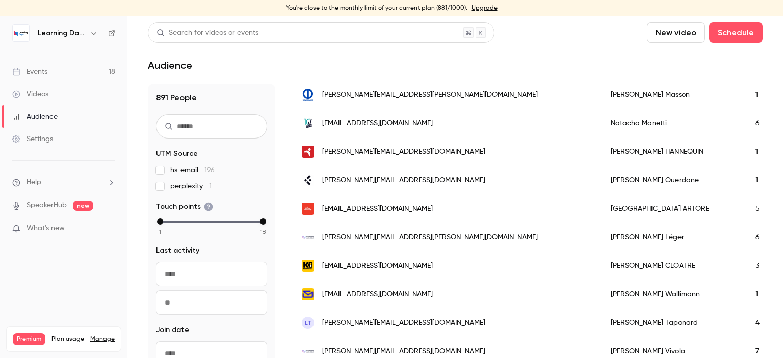
click at [387, 91] on span "[PERSON_NAME][EMAIL_ADDRESS][PERSON_NAME][DOMAIN_NAME]" at bounding box center [430, 95] width 216 height 11
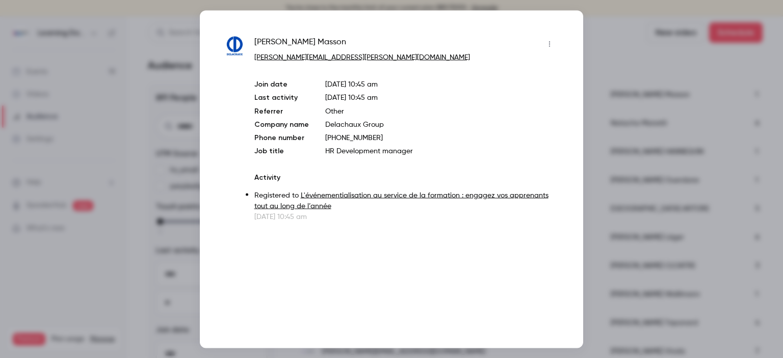
click at [614, 194] on div at bounding box center [391, 179] width 783 height 358
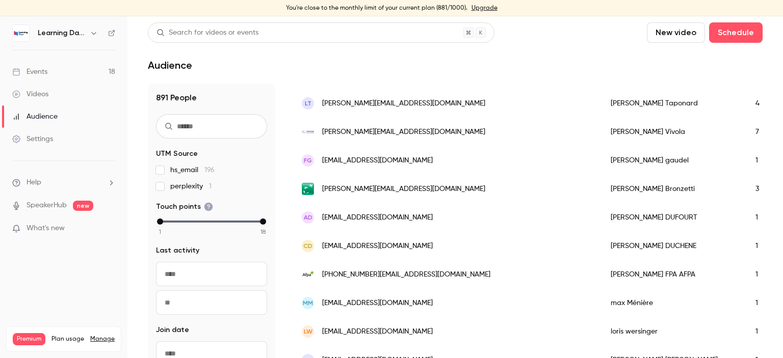
scroll to position [1219, 0]
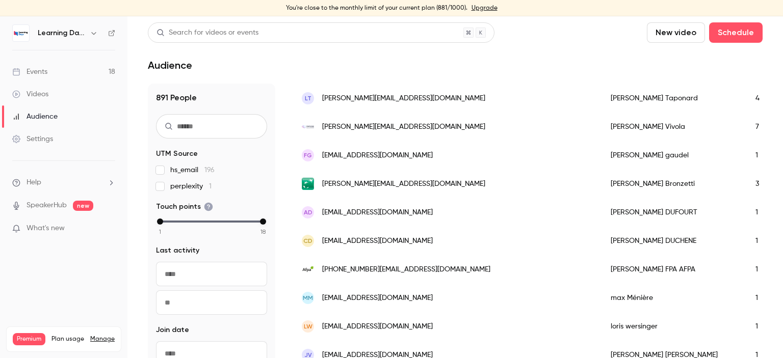
click at [374, 247] on div "CD [EMAIL_ADDRESS][DOMAIN_NAME]" at bounding box center [446, 241] width 309 height 29
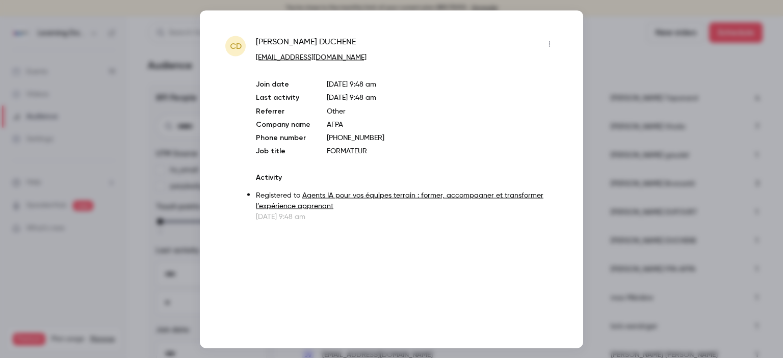
click at [595, 241] on div at bounding box center [391, 179] width 783 height 358
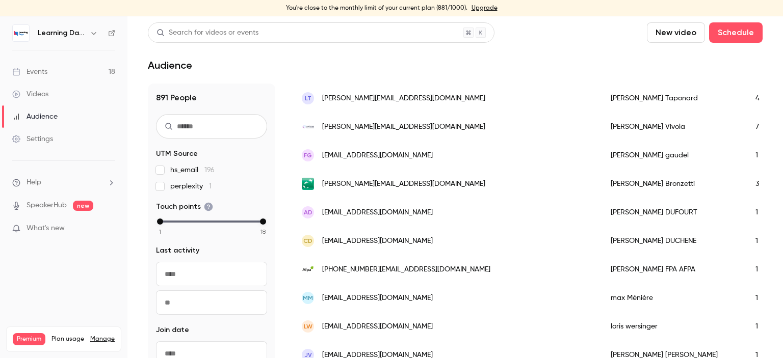
click at [412, 288] on div "mM [EMAIL_ADDRESS][DOMAIN_NAME]" at bounding box center [446, 298] width 309 height 29
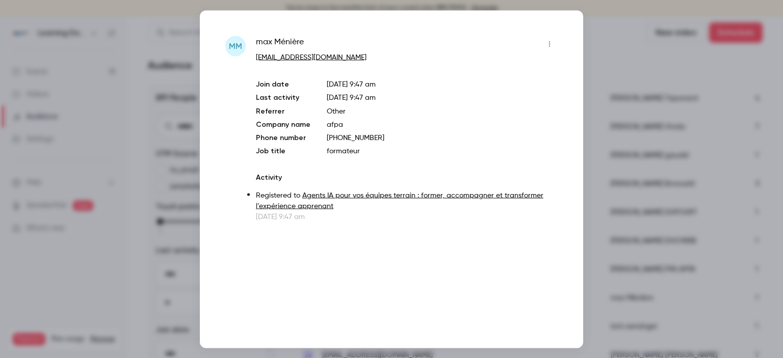
click at [602, 210] on div at bounding box center [391, 179] width 783 height 358
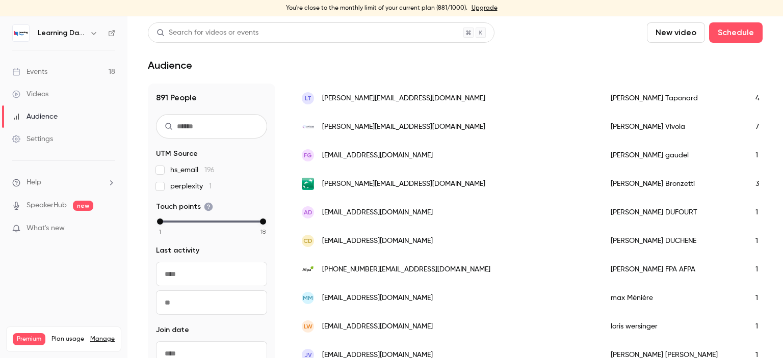
click at [374, 262] on div "[PHONE_NUMBER][EMAIL_ADDRESS][DOMAIN_NAME]" at bounding box center [446, 269] width 309 height 29
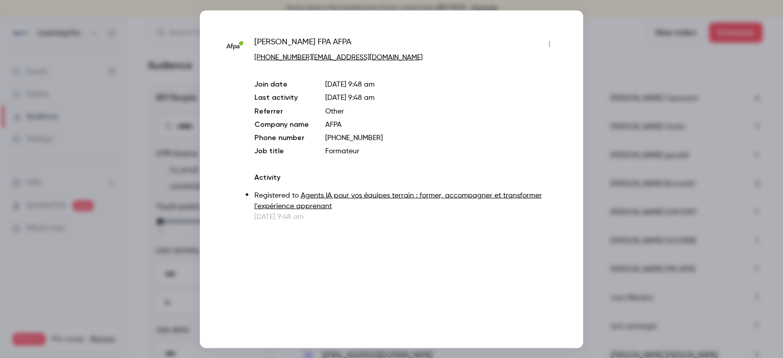
click at [616, 189] on div at bounding box center [391, 179] width 783 height 358
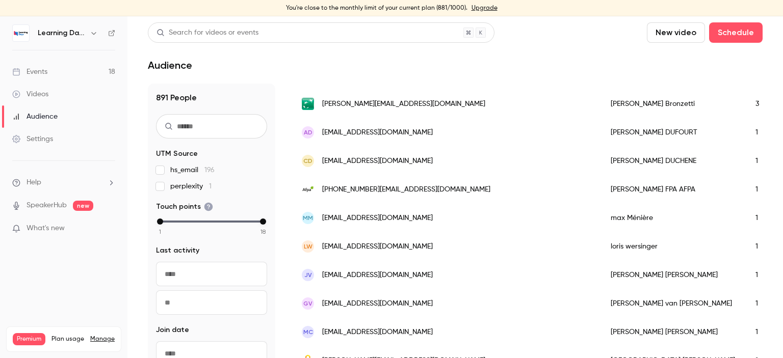
scroll to position [1321, 0]
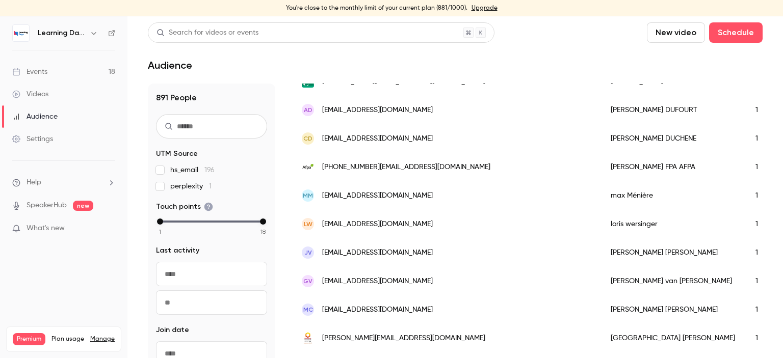
click at [367, 283] on span "[EMAIL_ADDRESS][DOMAIN_NAME]" at bounding box center [377, 281] width 111 height 11
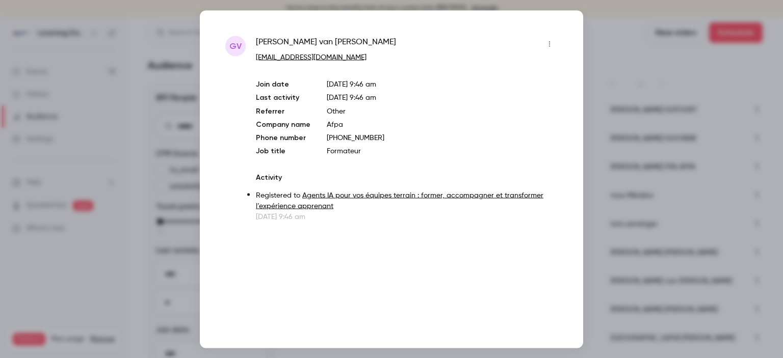
click at [650, 253] on div at bounding box center [391, 179] width 783 height 358
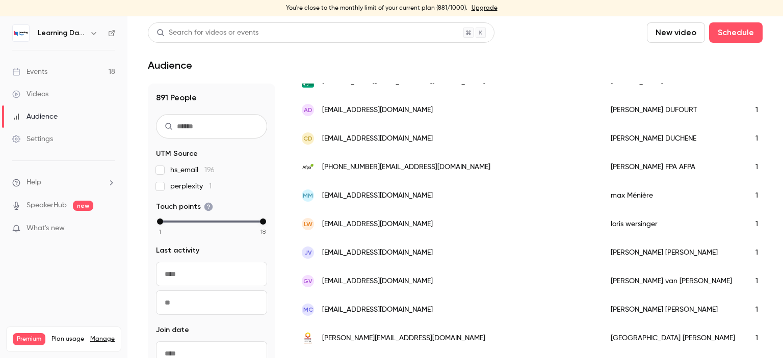
scroll to position [1342, 0]
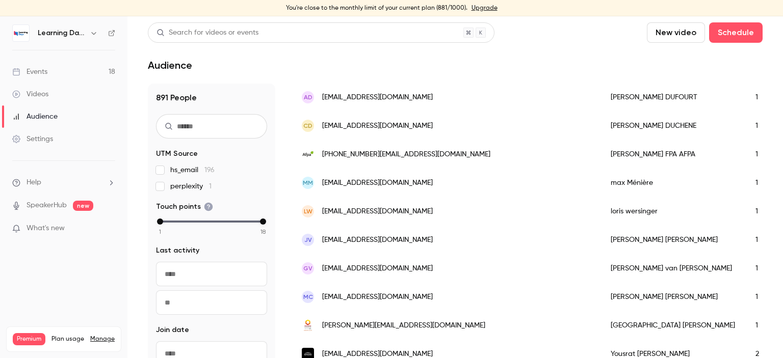
click at [402, 321] on span "[PERSON_NAME][EMAIL_ADDRESS][DOMAIN_NAME]" at bounding box center [403, 326] width 163 height 11
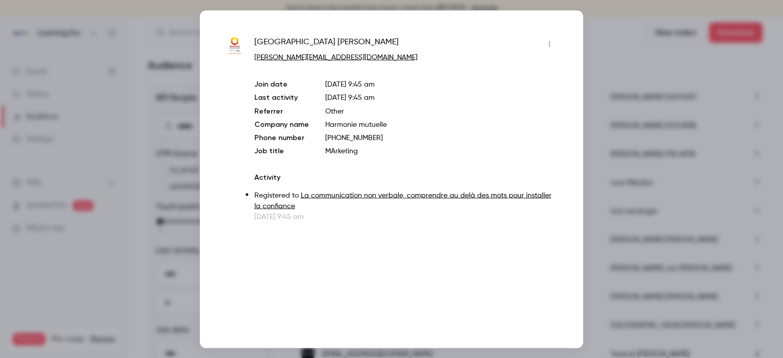
click at [603, 192] on div at bounding box center [391, 179] width 783 height 358
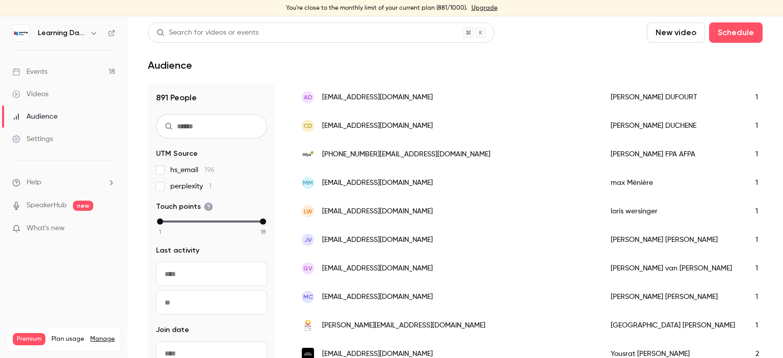
click at [43, 95] on div "Videos" at bounding box center [30, 94] width 36 height 10
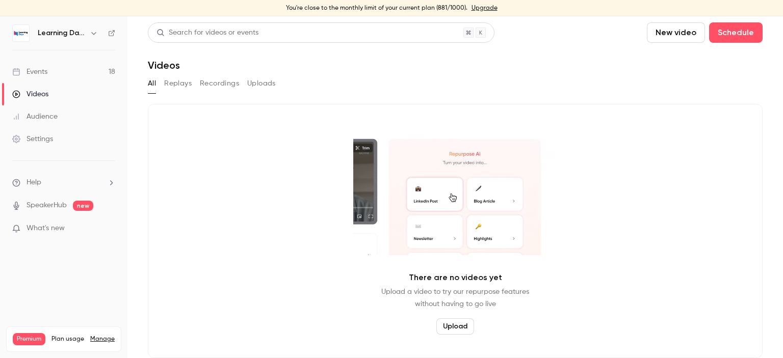
click at [39, 72] on div "Events" at bounding box center [29, 72] width 35 height 10
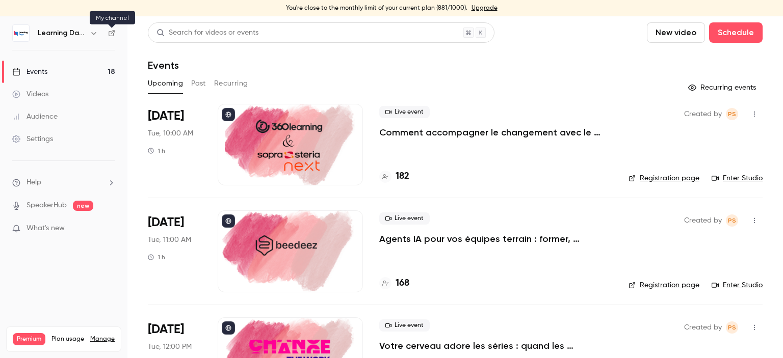
click at [111, 34] on icon at bounding box center [111, 33] width 7 height 7
click at [49, 137] on div "Settings" at bounding box center [32, 139] width 41 height 10
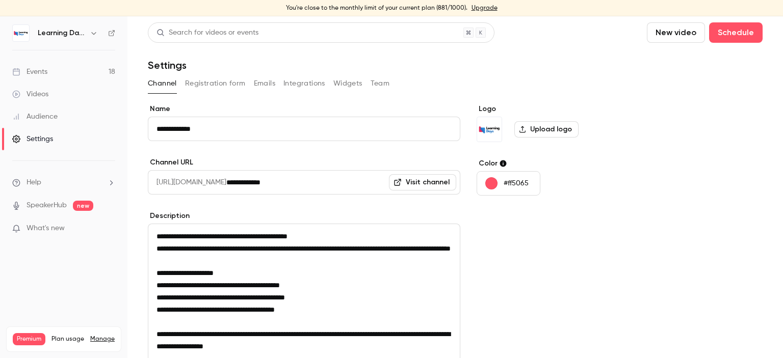
scroll to position [147, 0]
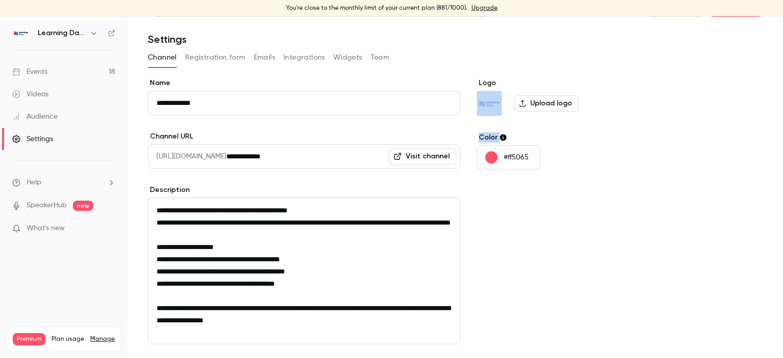
drag, startPoint x: 782, startPoint y: 162, endPoint x: 782, endPoint y: 80, distance: 82.1
click at [782, 80] on main "**********" at bounding box center [455, 187] width 656 height 342
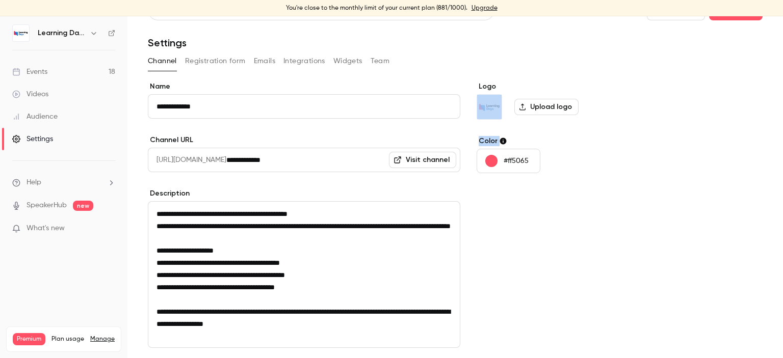
click at [306, 59] on button "Integrations" at bounding box center [304, 61] width 42 height 16
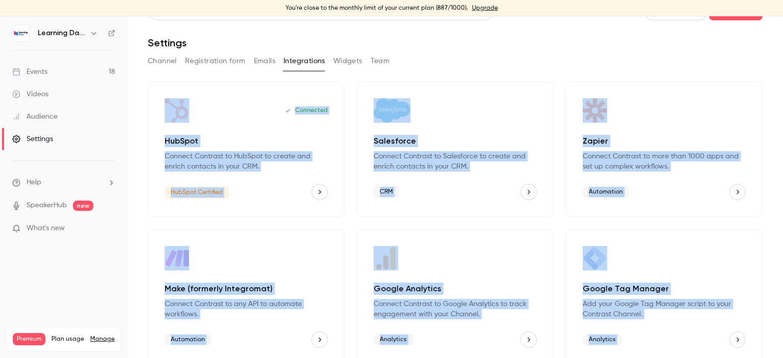
click at [267, 59] on button "Emails" at bounding box center [264, 61] width 21 height 16
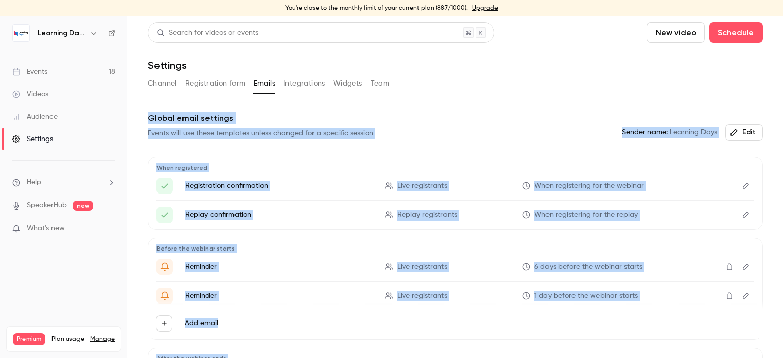
click at [542, 108] on div "Search for videos or events New video Schedule Settings Channel Registration fo…" at bounding box center [455, 229] width 615 height 415
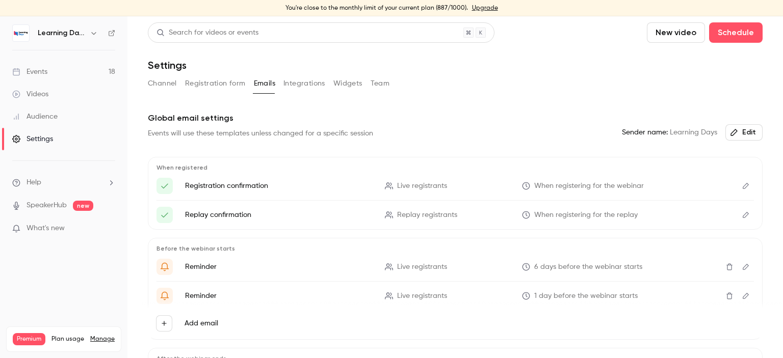
click at [742, 185] on icon "Edit" at bounding box center [746, 185] width 8 height 7
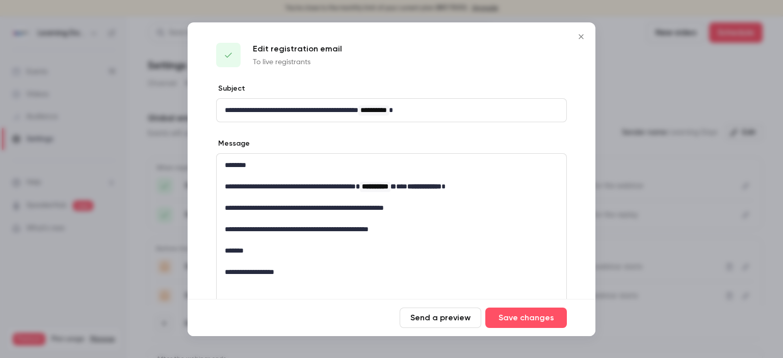
click at [579, 34] on icon "Close" at bounding box center [581, 37] width 12 height 8
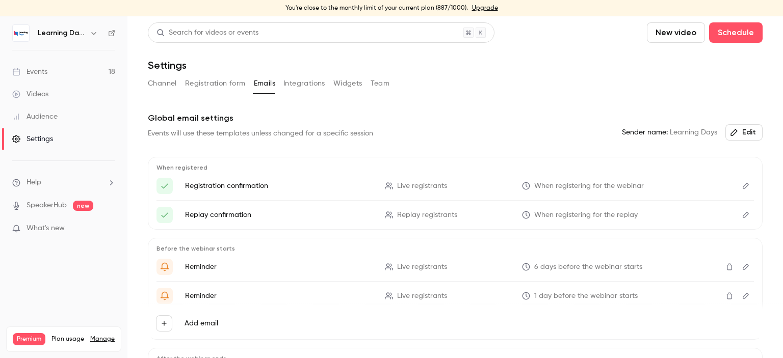
click at [55, 69] on link "Events 18" at bounding box center [63, 72] width 127 height 22
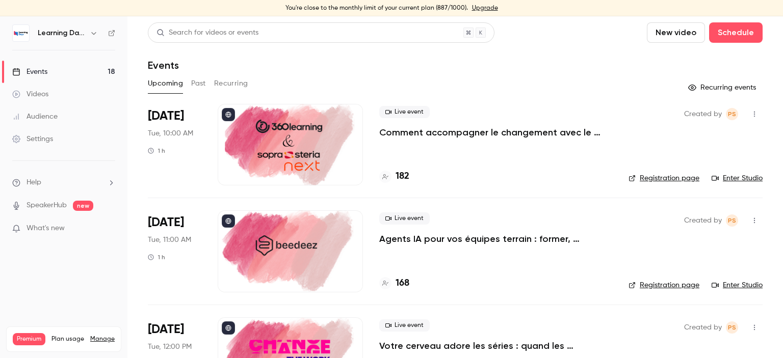
click at [43, 121] on div "Audience" at bounding box center [34, 117] width 45 height 10
